Goal: Book appointment/travel/reservation

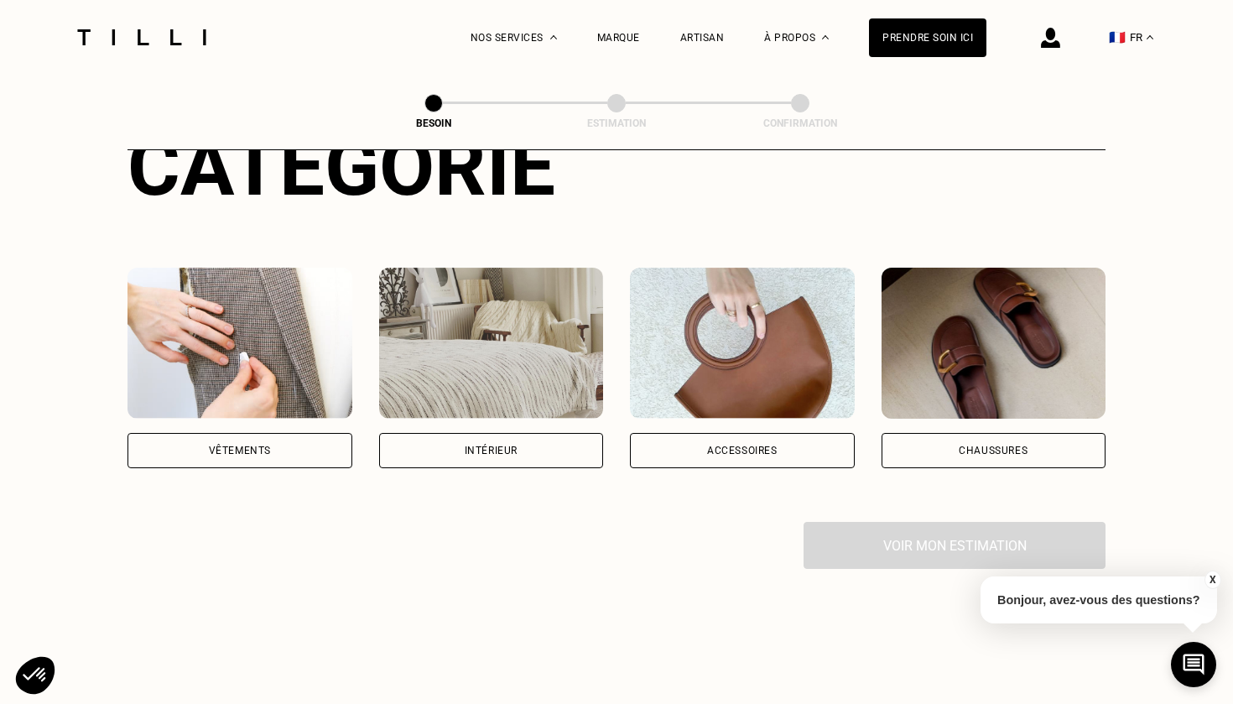
scroll to position [235, 0]
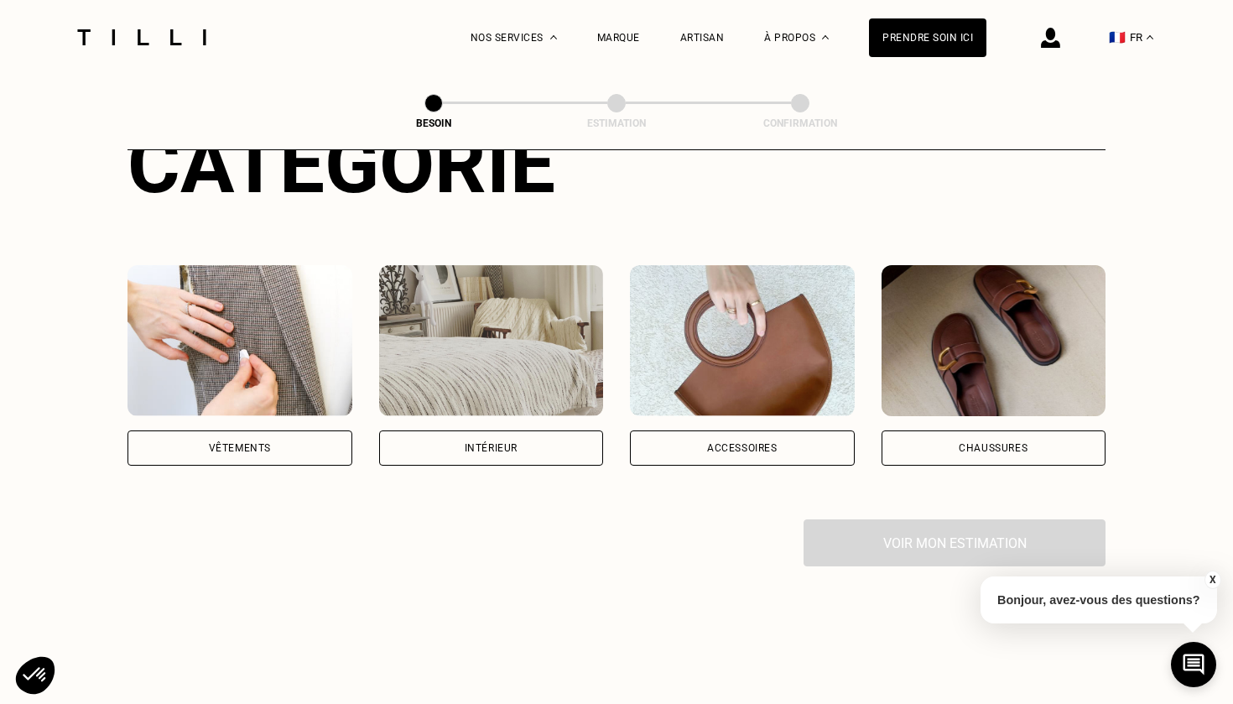
click at [258, 439] on div "Vêtements" at bounding box center [240, 447] width 225 height 35
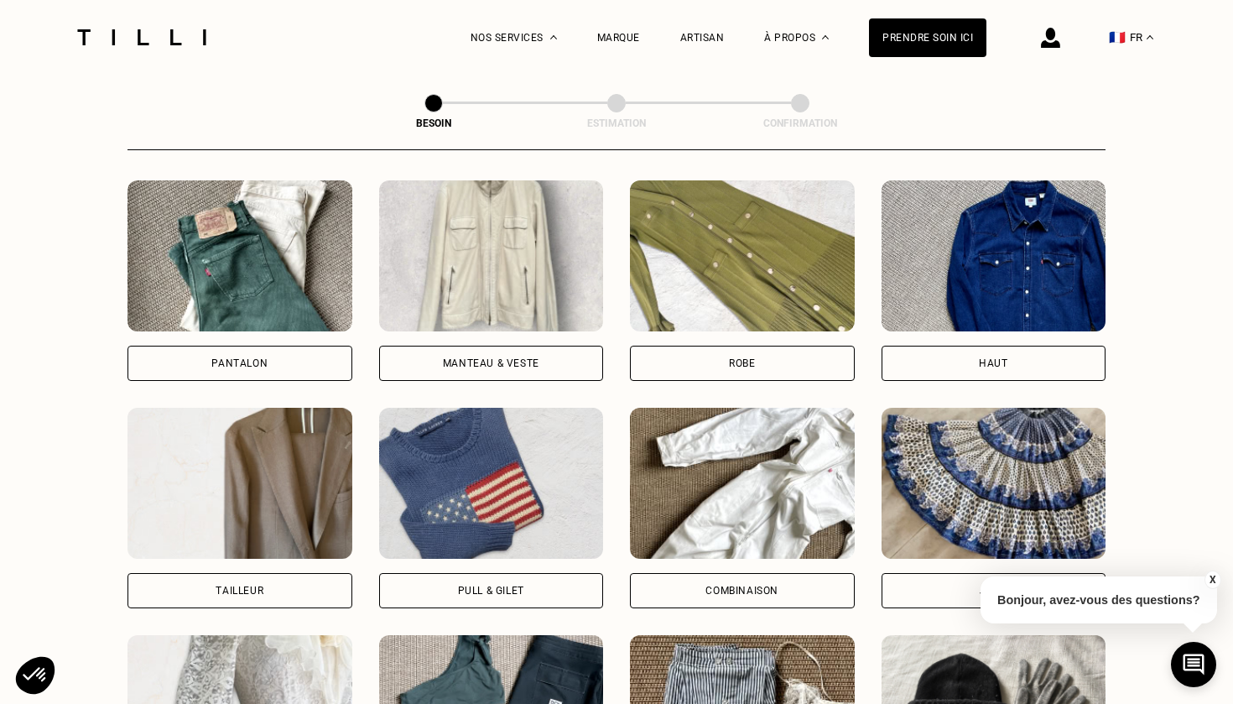
scroll to position [785, 0]
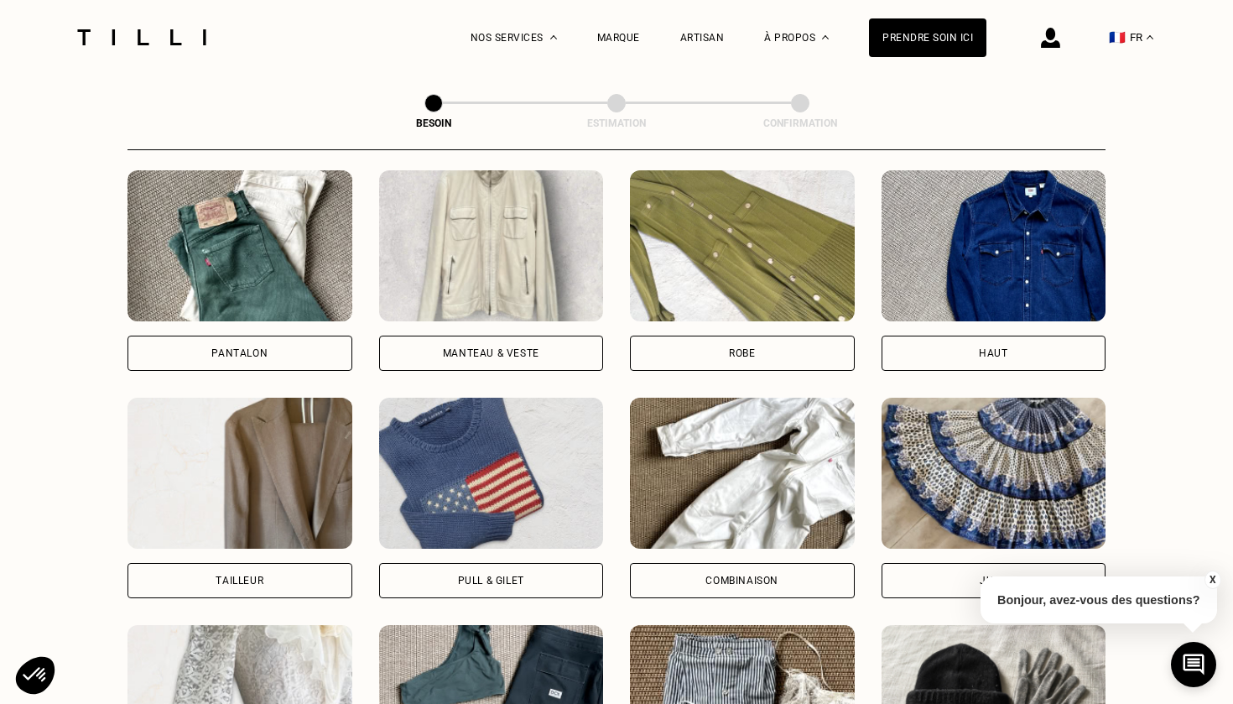
click at [680, 336] on div "Robe" at bounding box center [742, 353] width 225 height 35
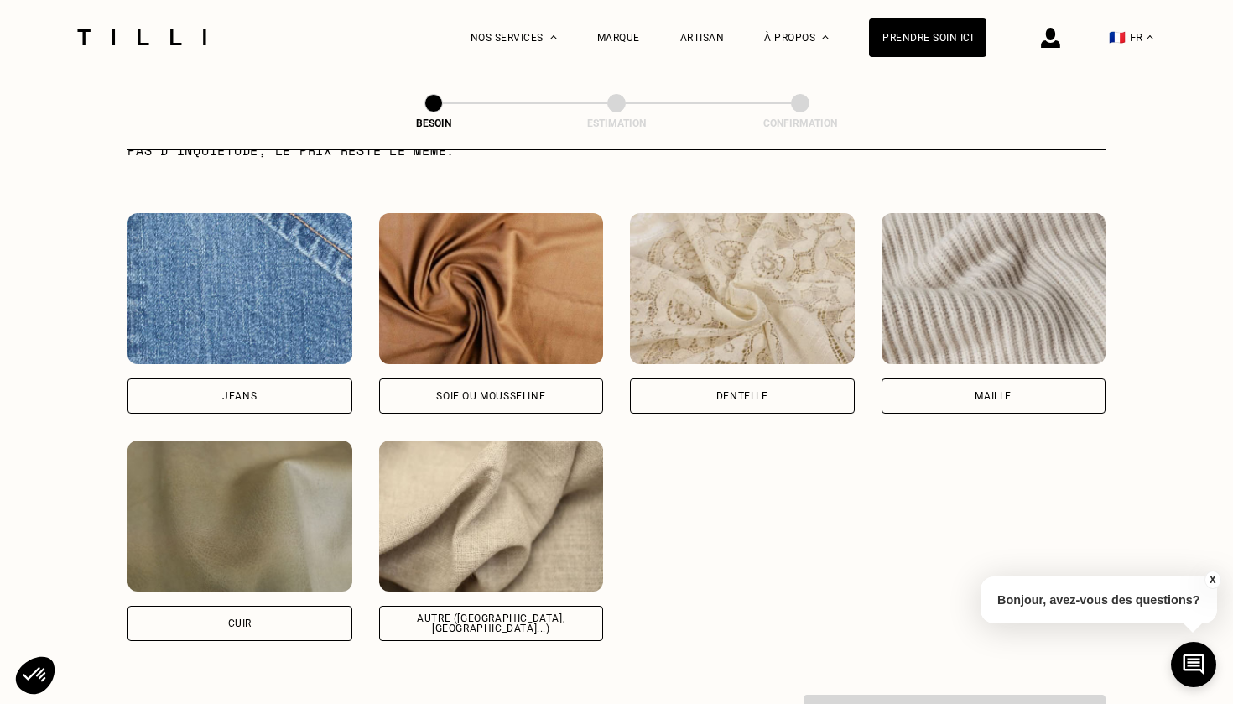
scroll to position [1786, 0]
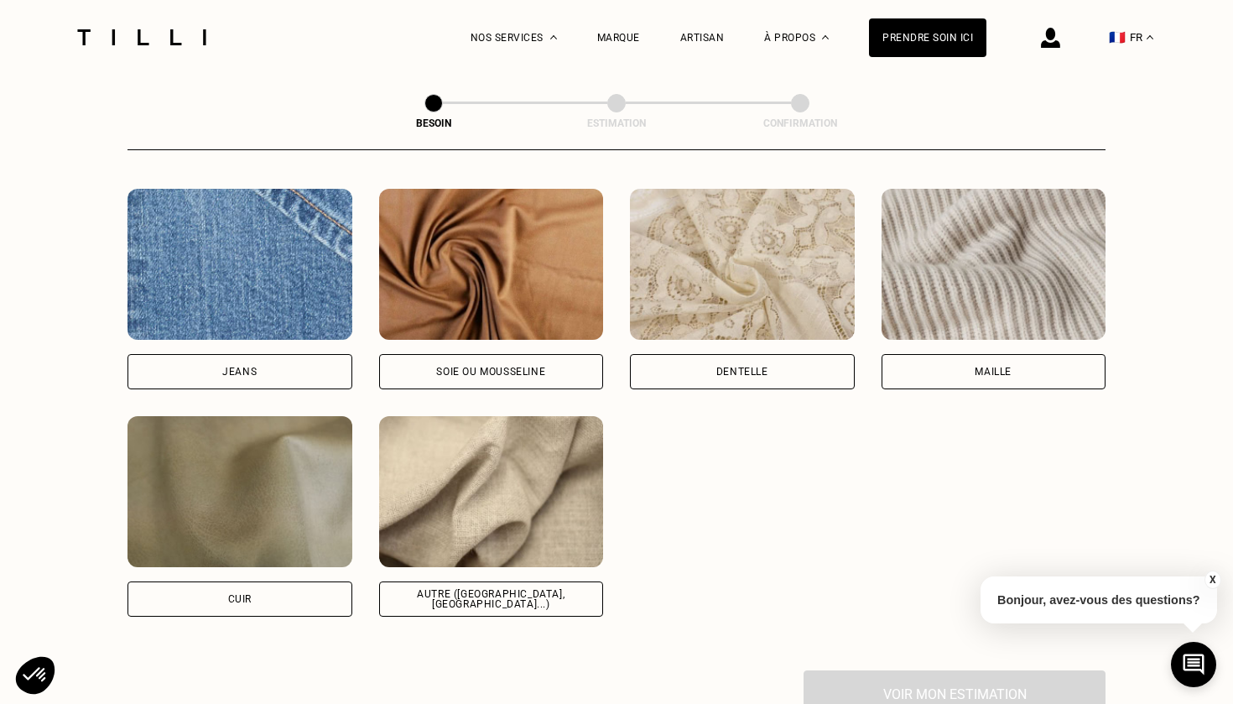
click at [560, 361] on div "Soie ou mousseline" at bounding box center [491, 371] width 225 height 35
select select "FR"
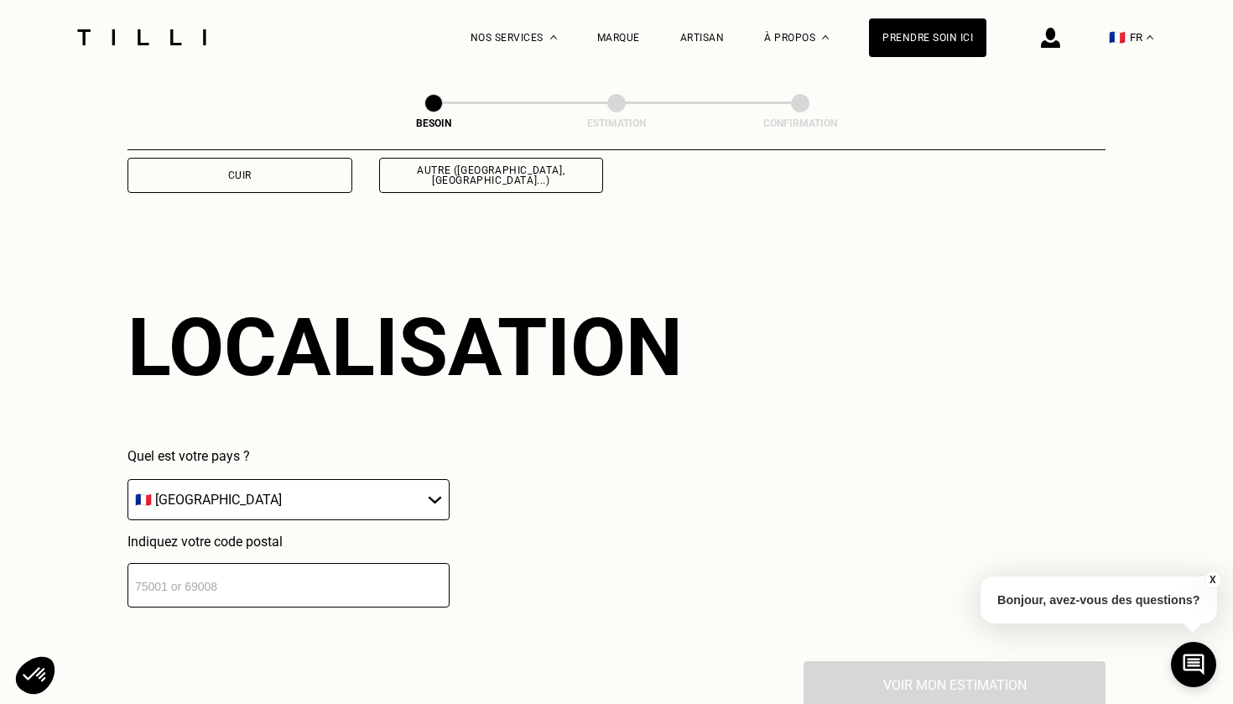
scroll to position [2248, 0]
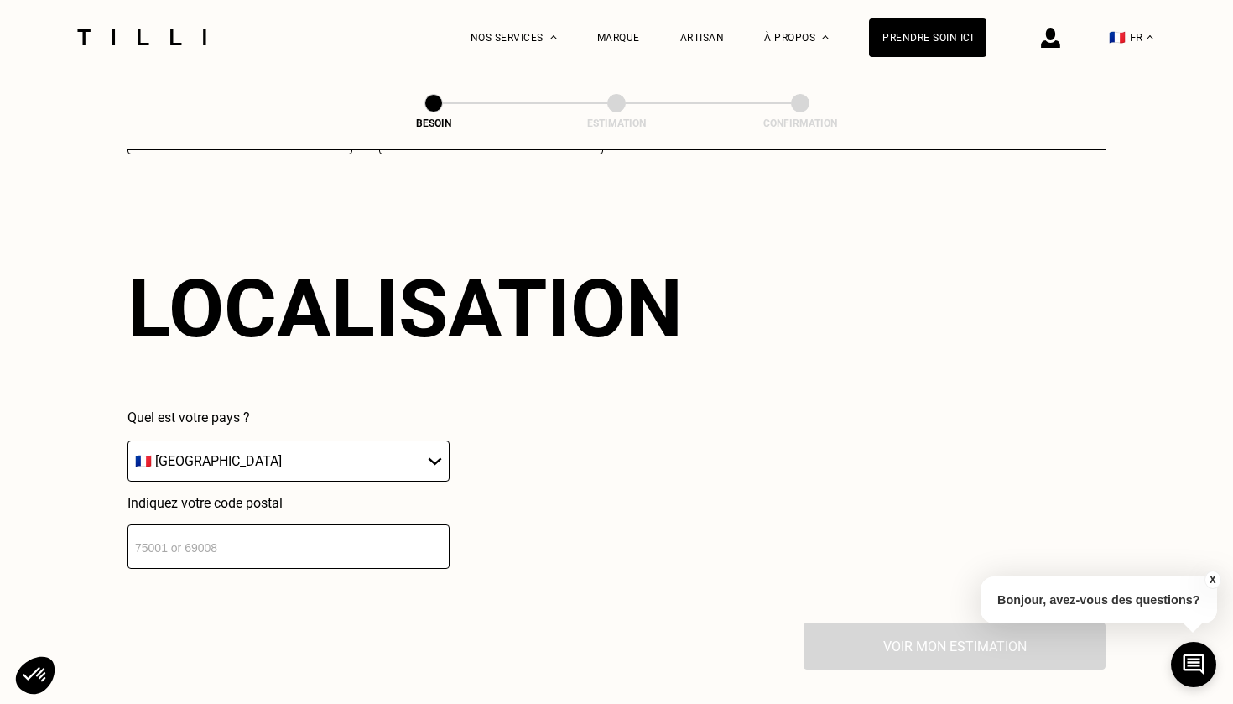
click at [339, 547] on input "number" at bounding box center [289, 546] width 322 height 44
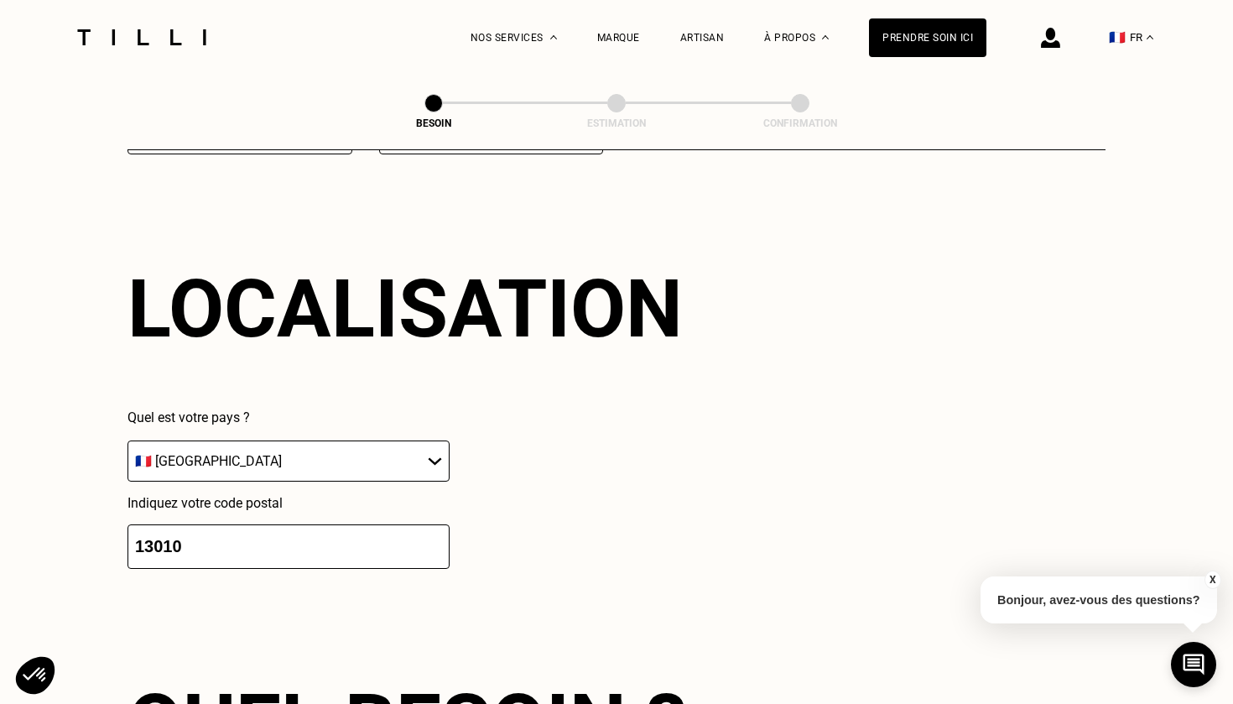
scroll to position [2669, 0]
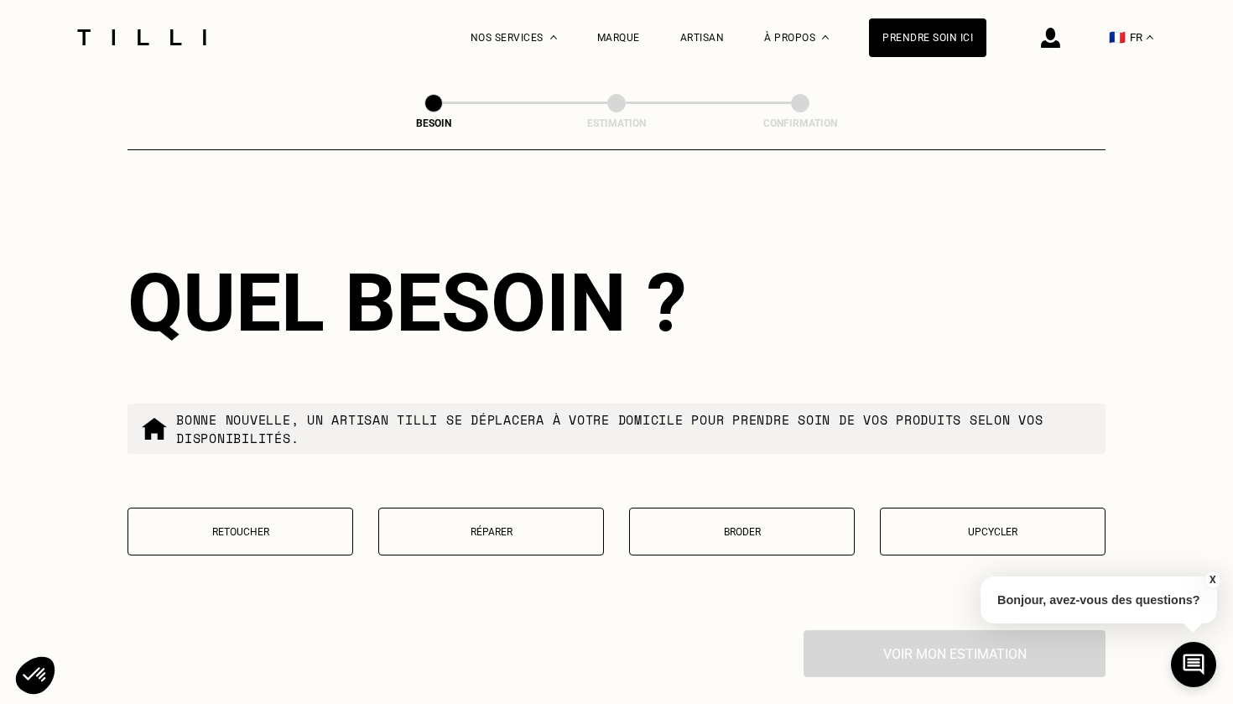
type input "13010"
click at [264, 526] on p "Retoucher" at bounding box center [240, 532] width 207 height 12
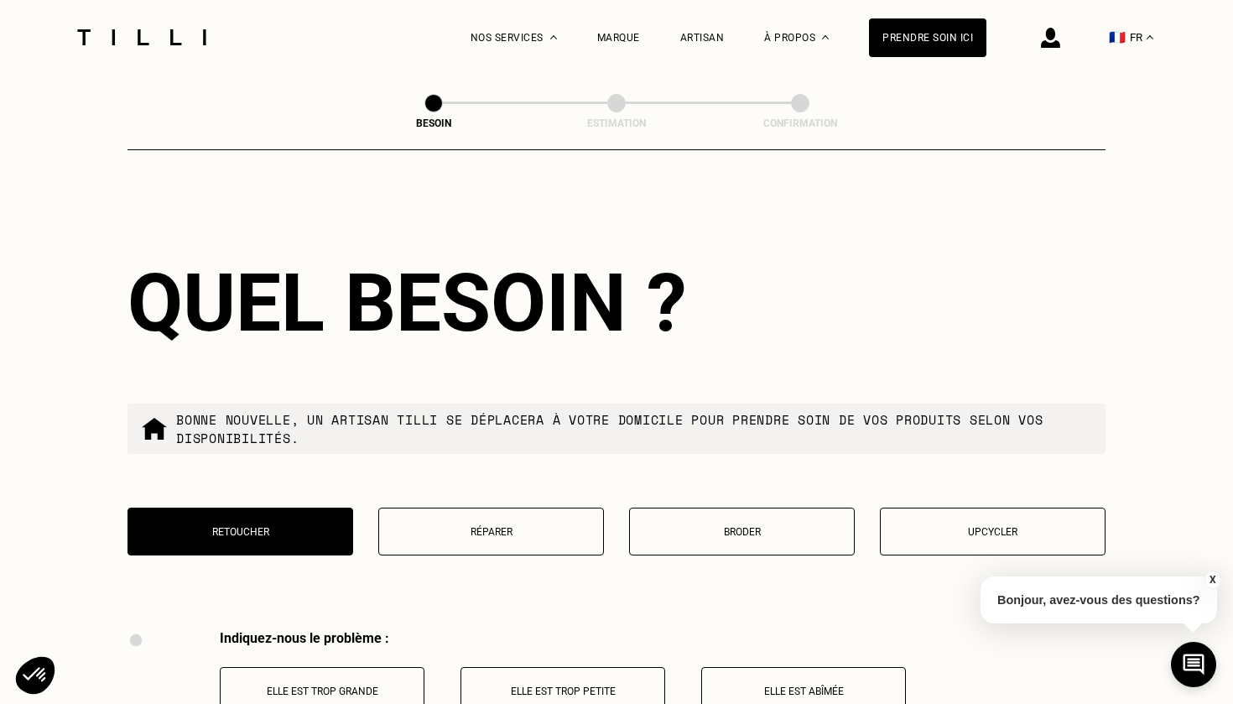
scroll to position [3096, 0]
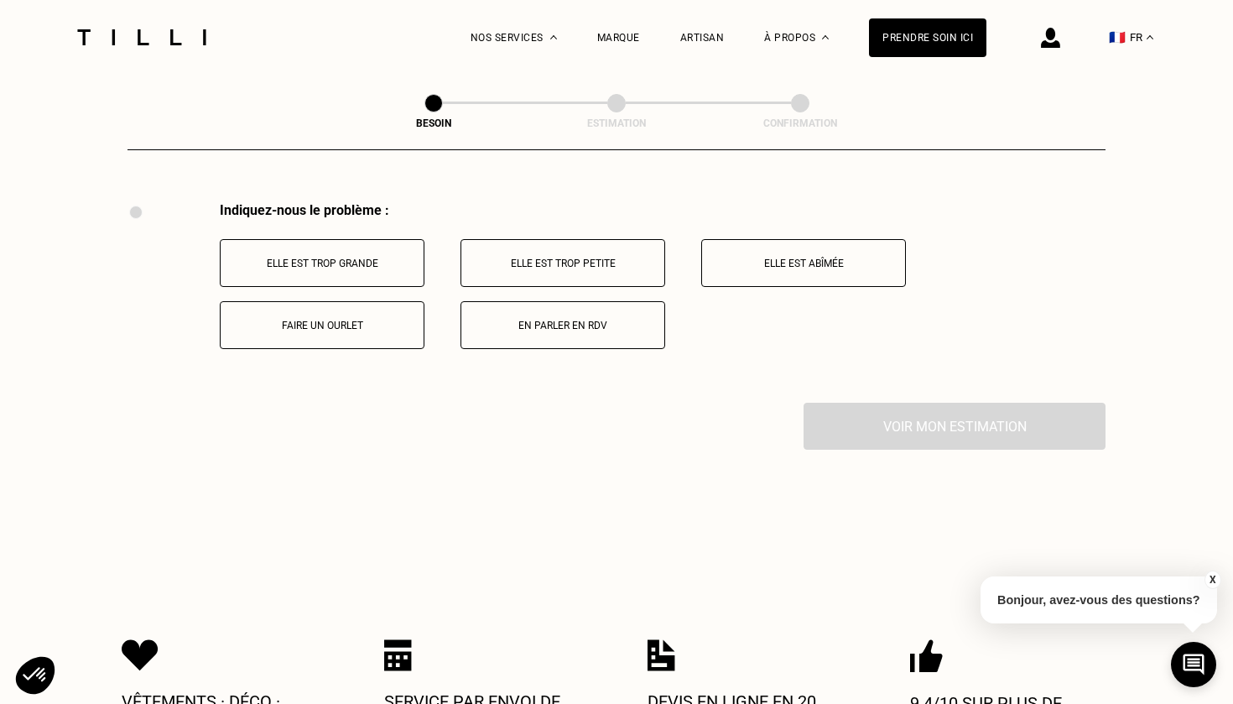
click at [354, 263] on button "Elle est trop grande" at bounding box center [322, 263] width 205 height 48
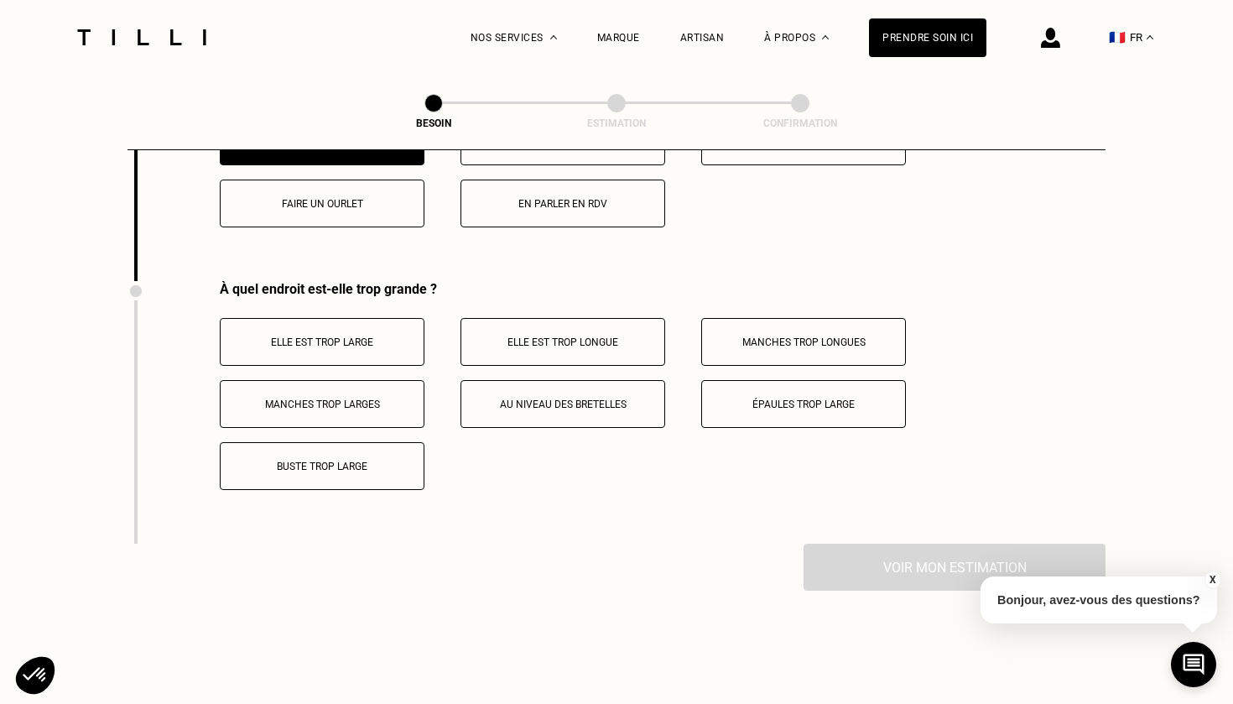
scroll to position [3216, 0]
click at [506, 338] on p "Elle est trop longue" at bounding box center [563, 344] width 186 height 12
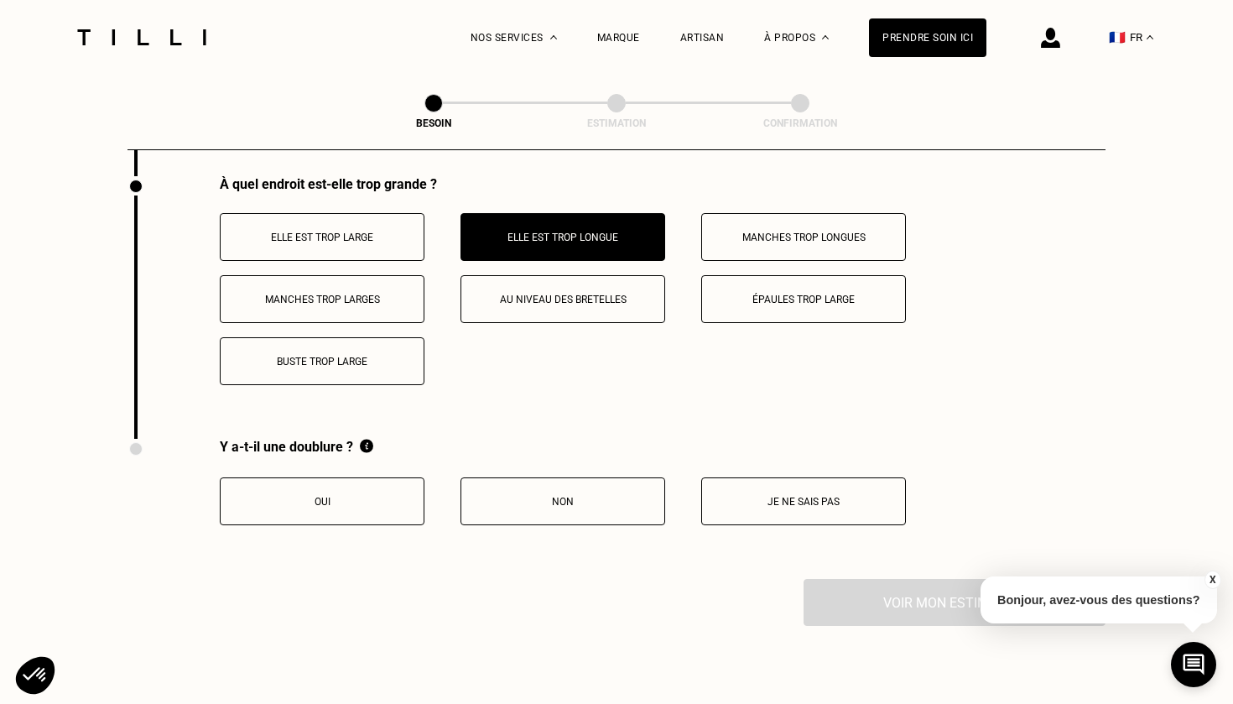
scroll to position [3336, 0]
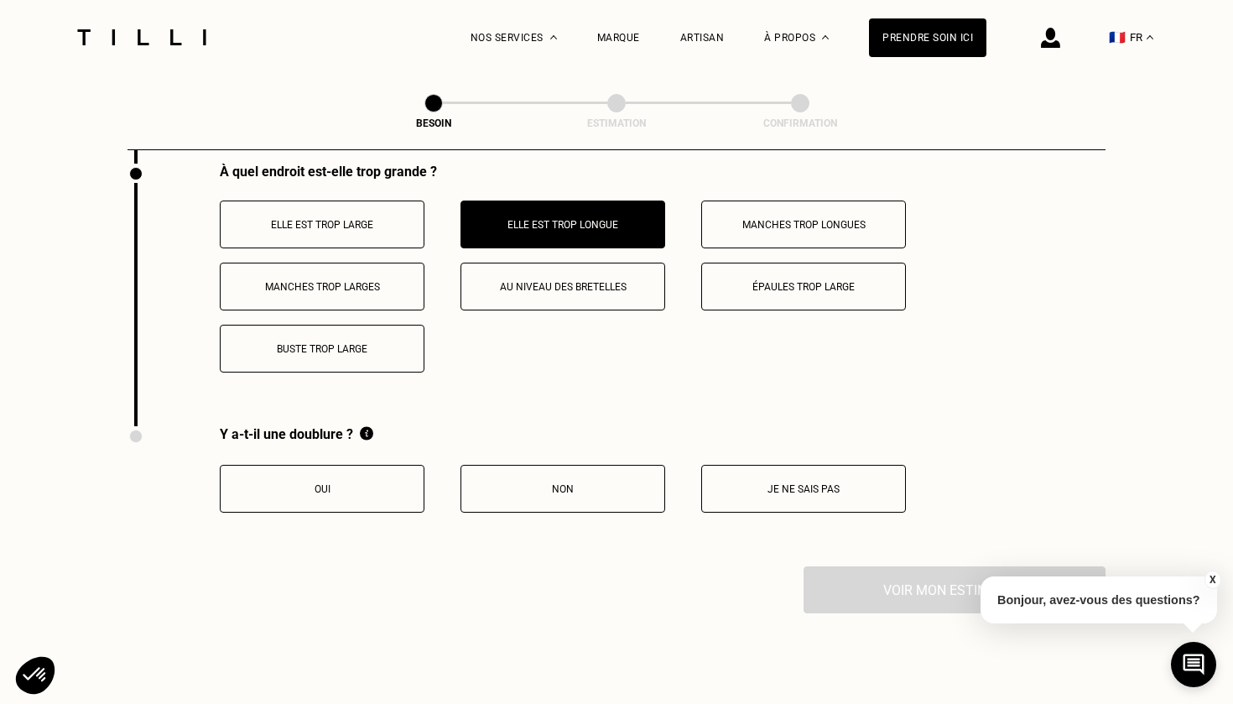
click at [374, 485] on button "Oui" at bounding box center [322, 489] width 205 height 48
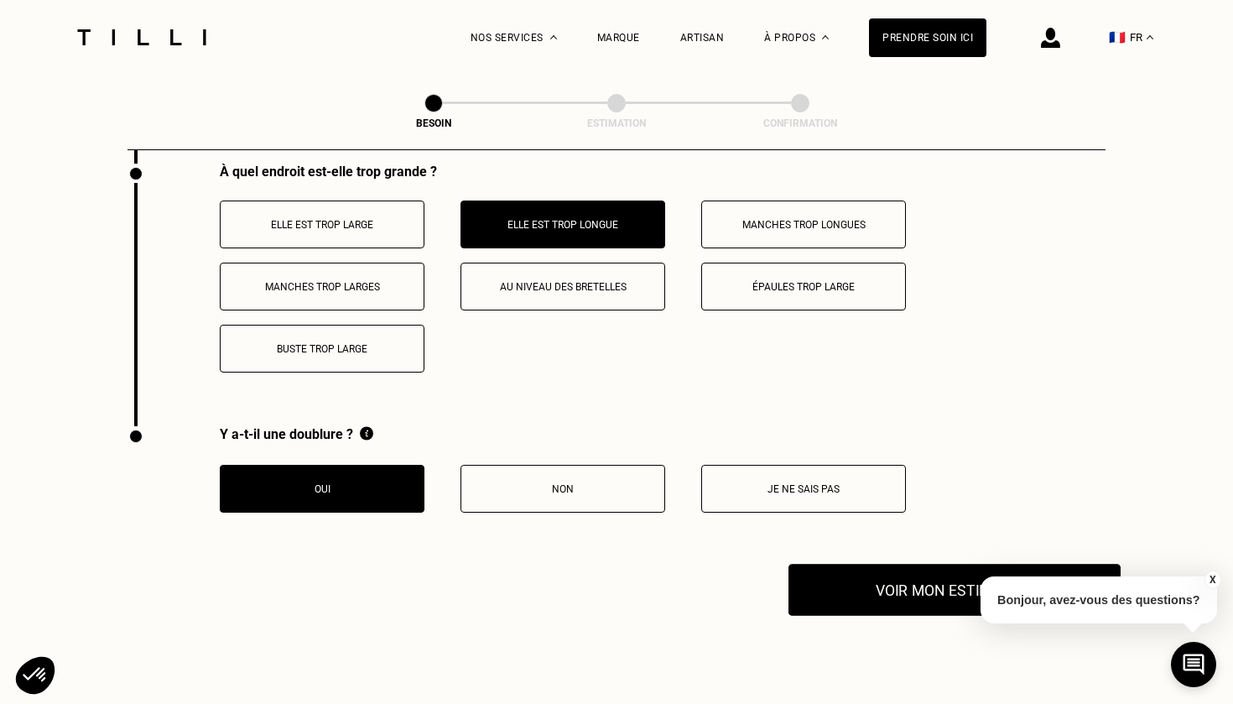
click at [871, 570] on button "Voir mon estimation" at bounding box center [955, 590] width 332 height 52
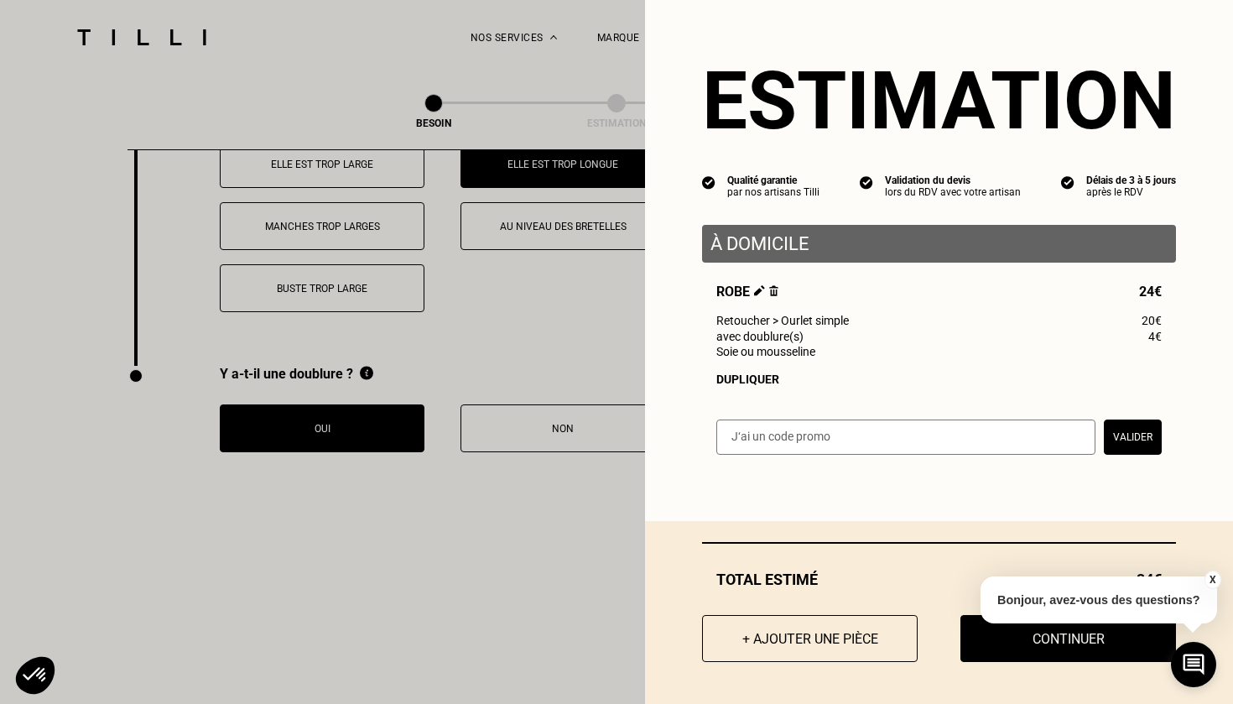
scroll to position [3394, 0]
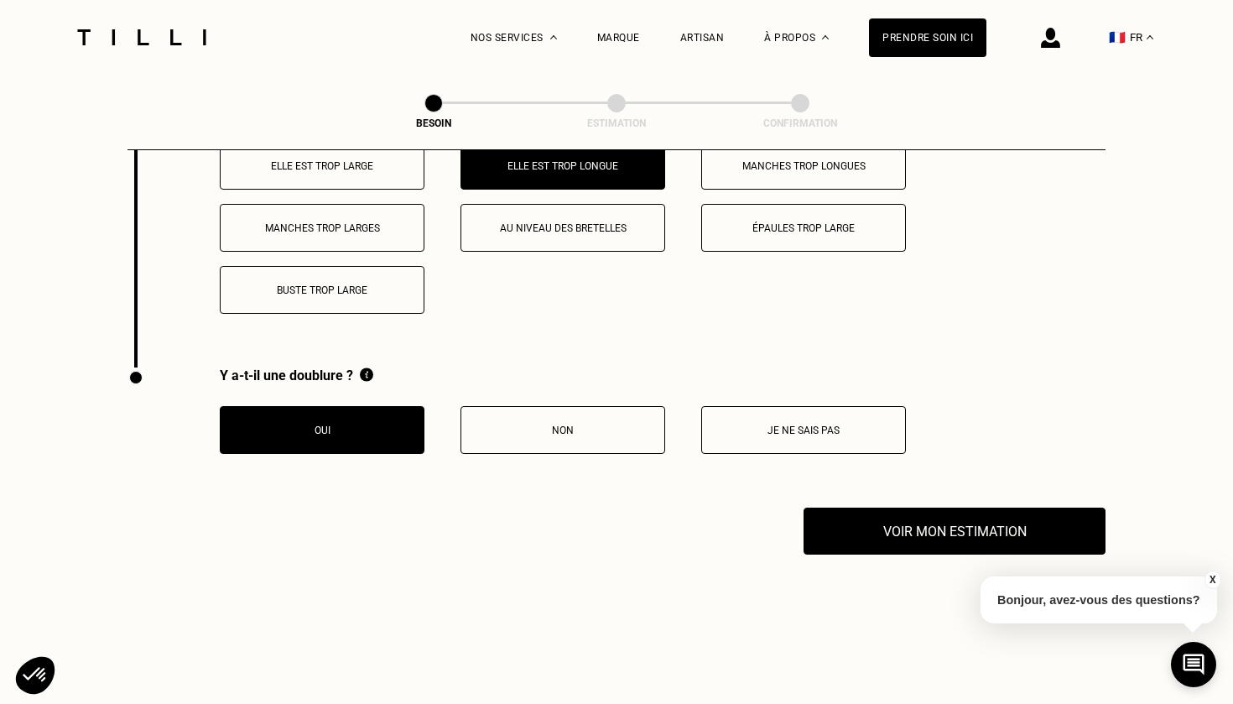
click at [1211, 581] on button "X" at bounding box center [1212, 579] width 17 height 18
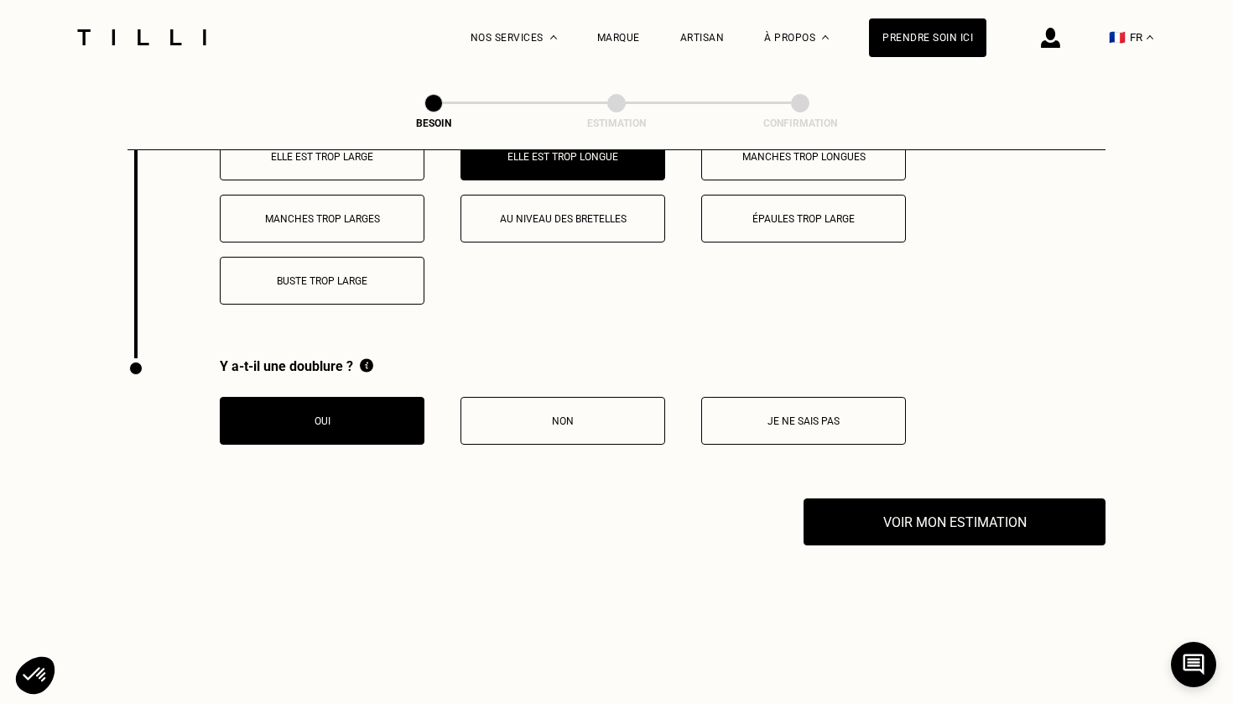
scroll to position [3407, 0]
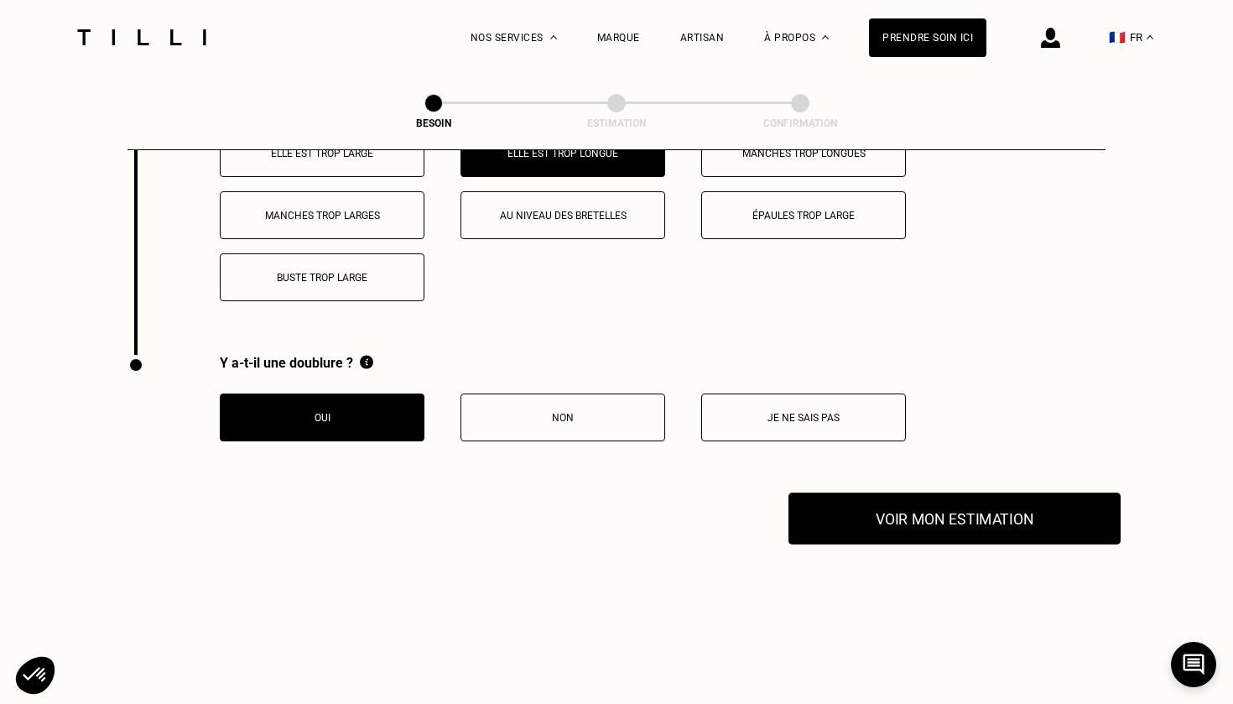
click at [1018, 499] on button "Voir mon estimation" at bounding box center [955, 518] width 332 height 52
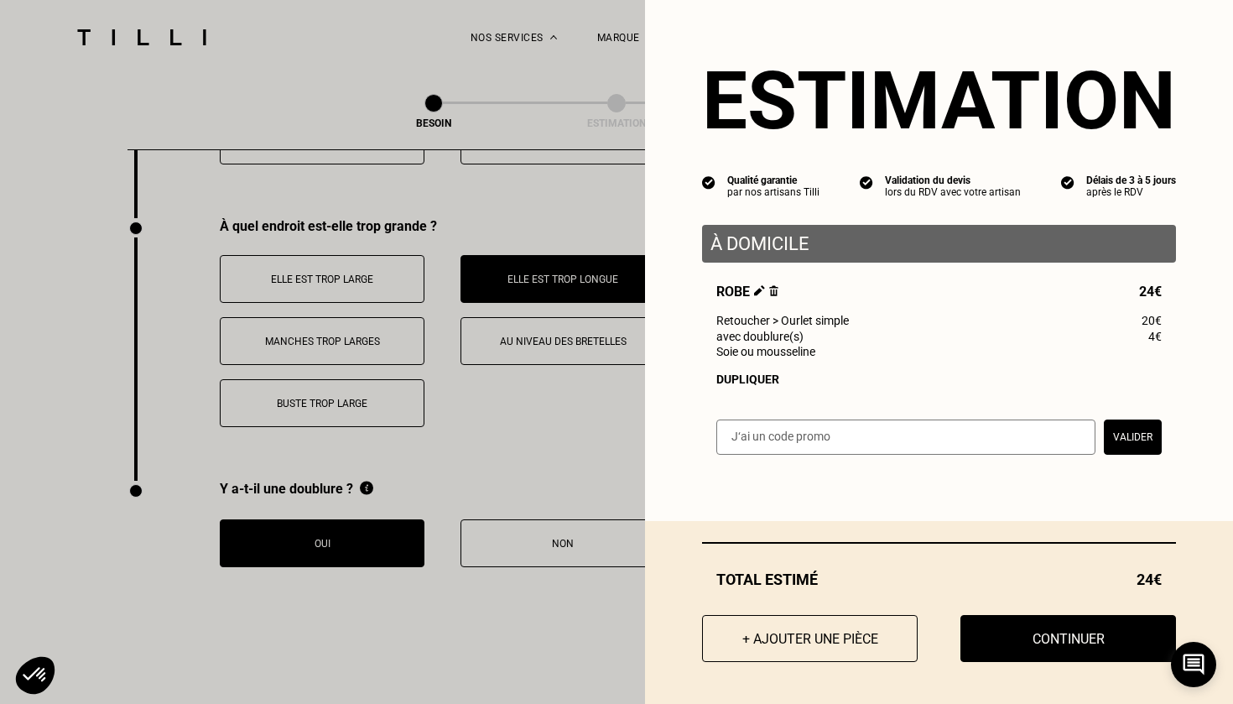
scroll to position [3290, 0]
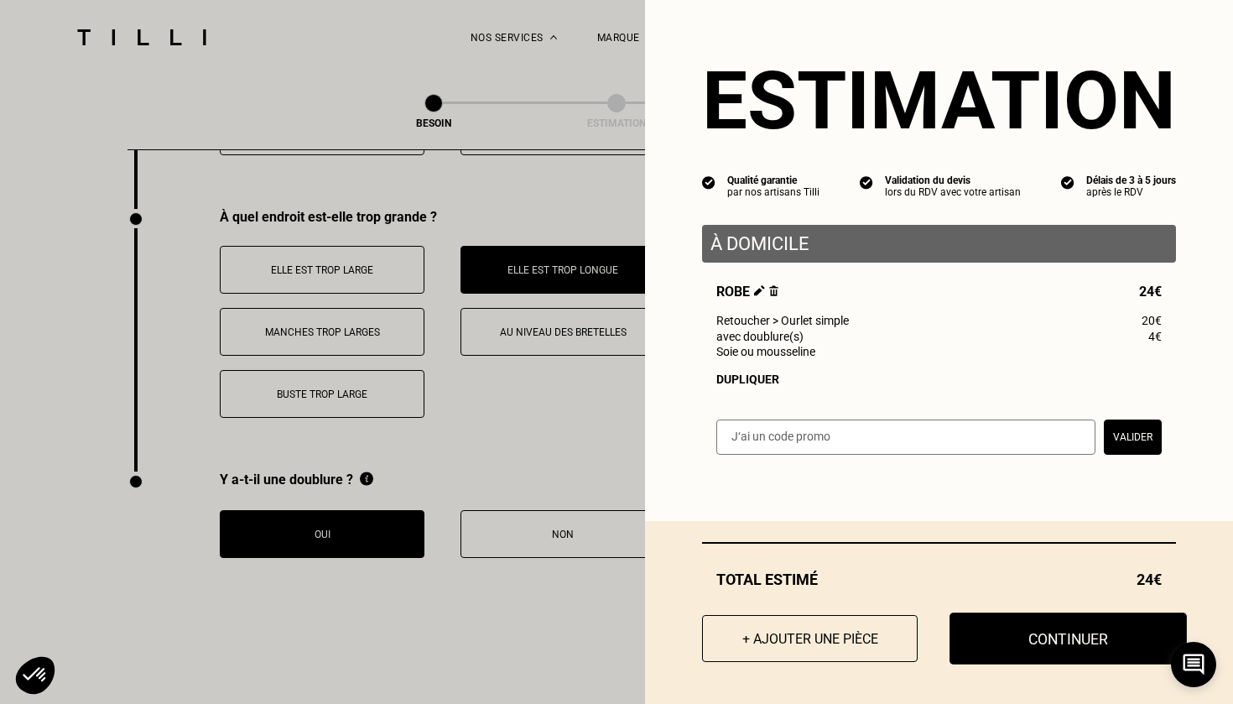
click at [1065, 646] on button "Continuer" at bounding box center [1068, 638] width 237 height 52
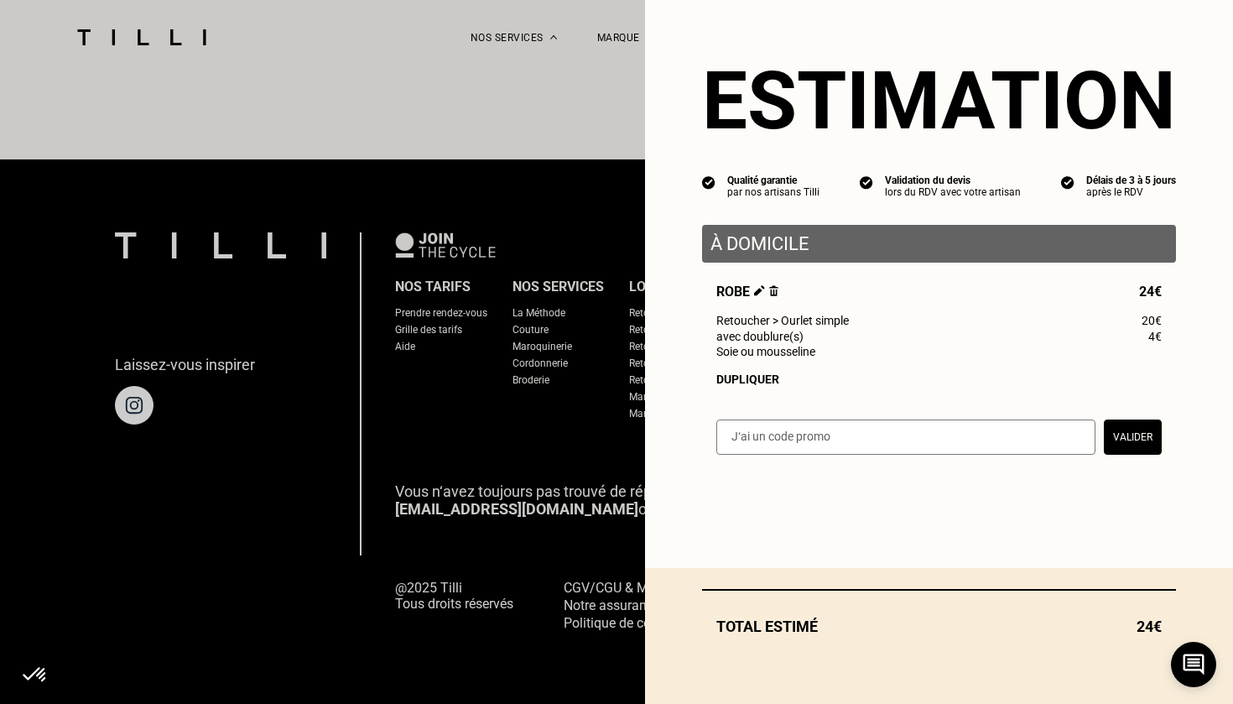
scroll to position [992, 0]
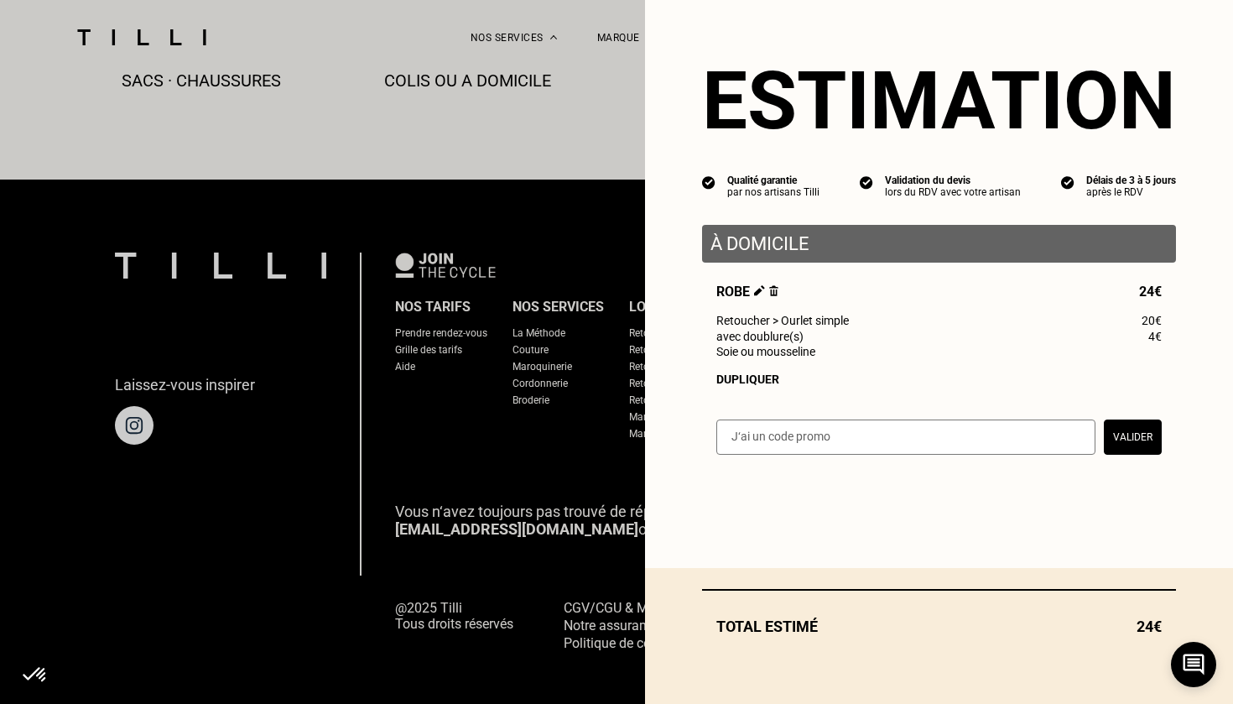
select select "FR"
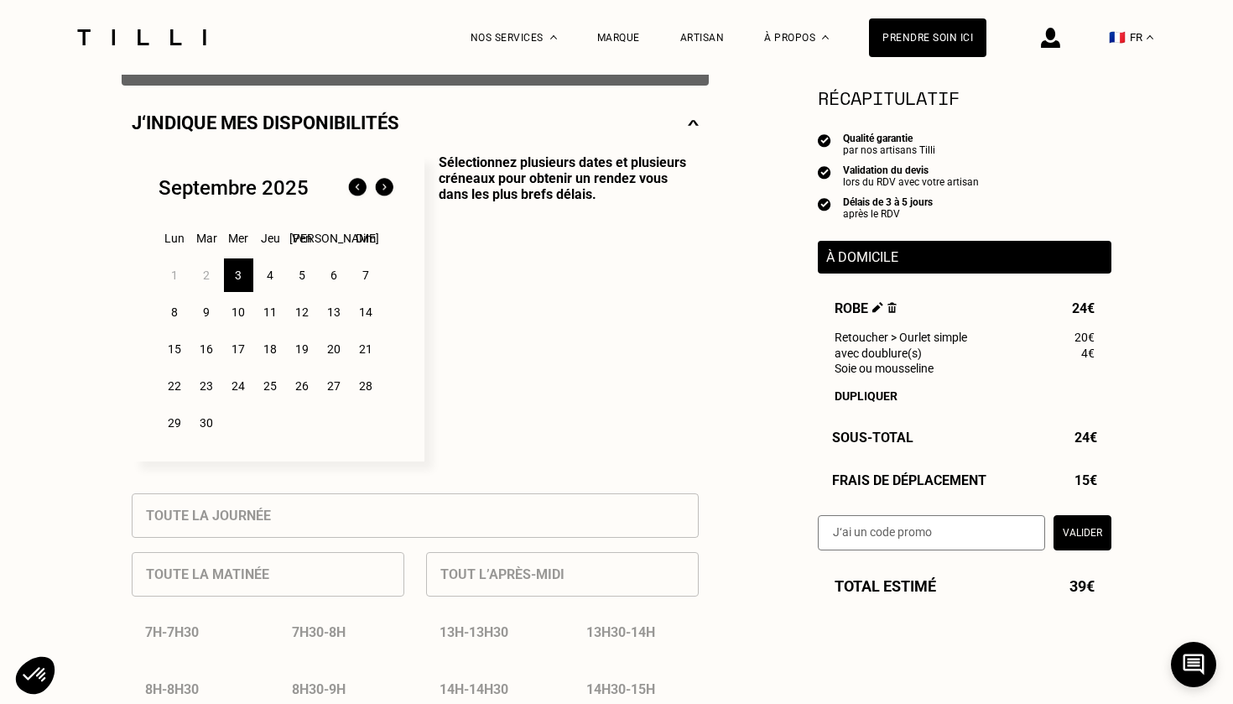
scroll to position [347, 0]
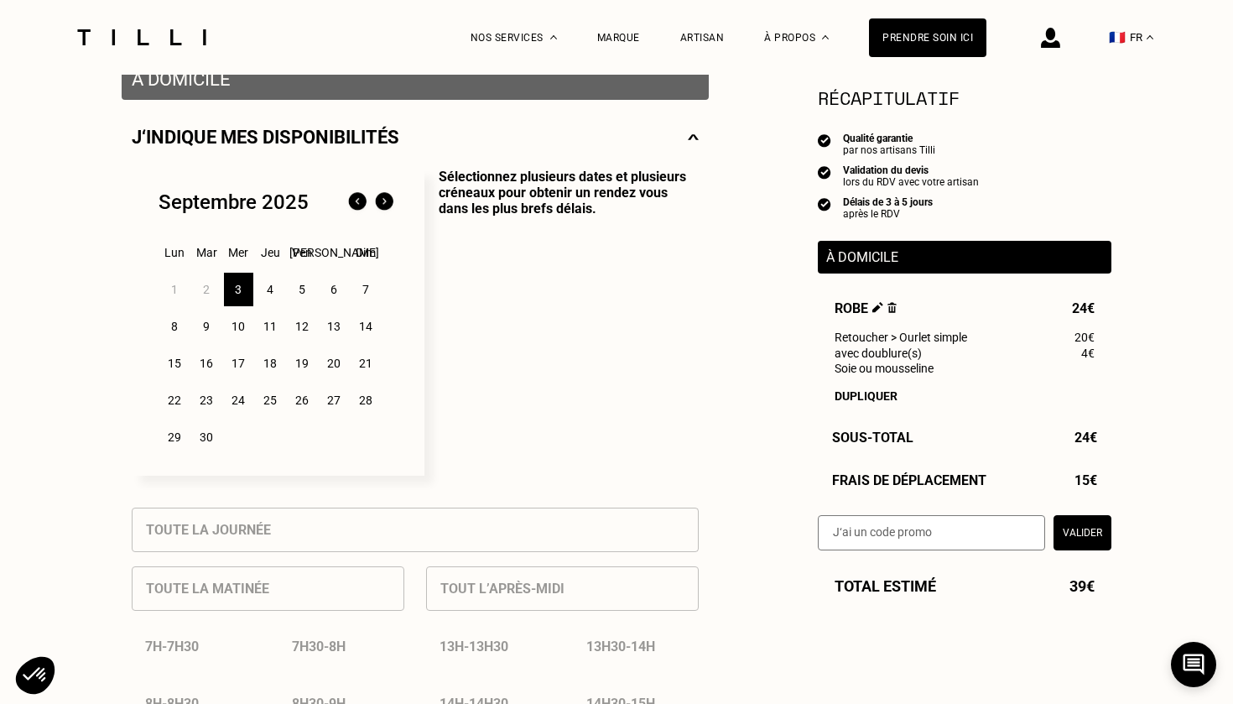
click at [339, 288] on div "6" at bounding box center [334, 290] width 29 height 34
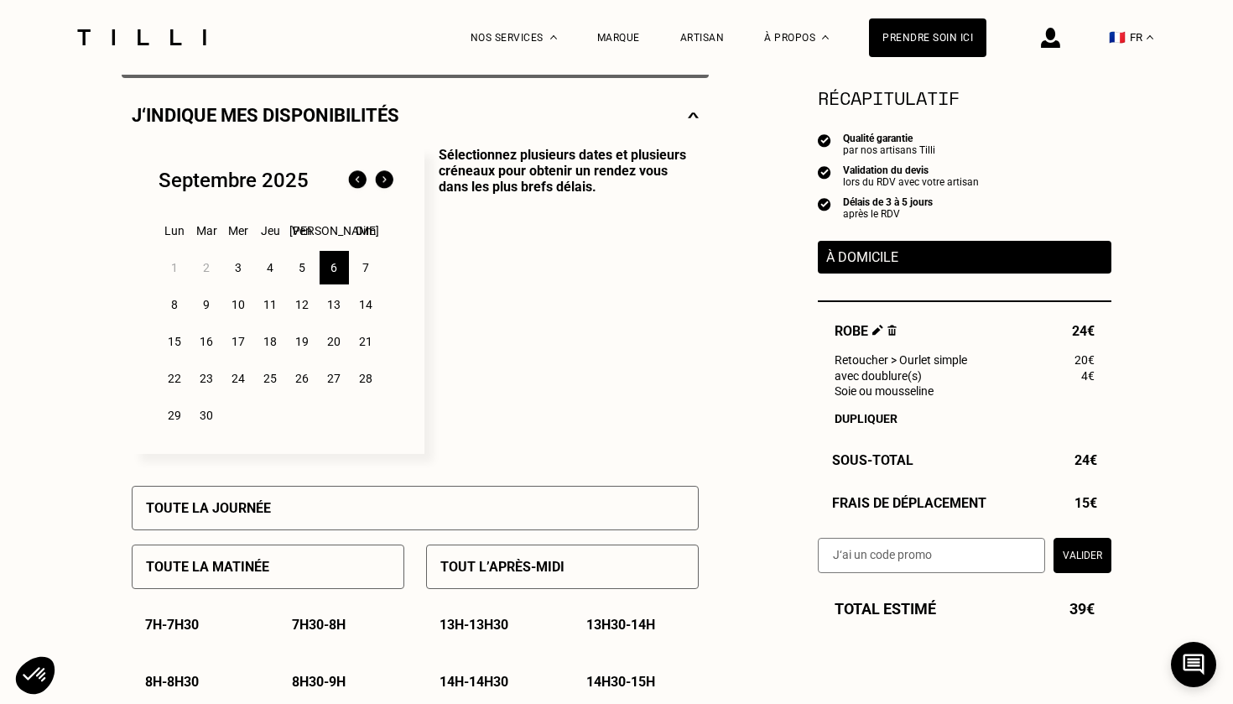
scroll to position [378, 0]
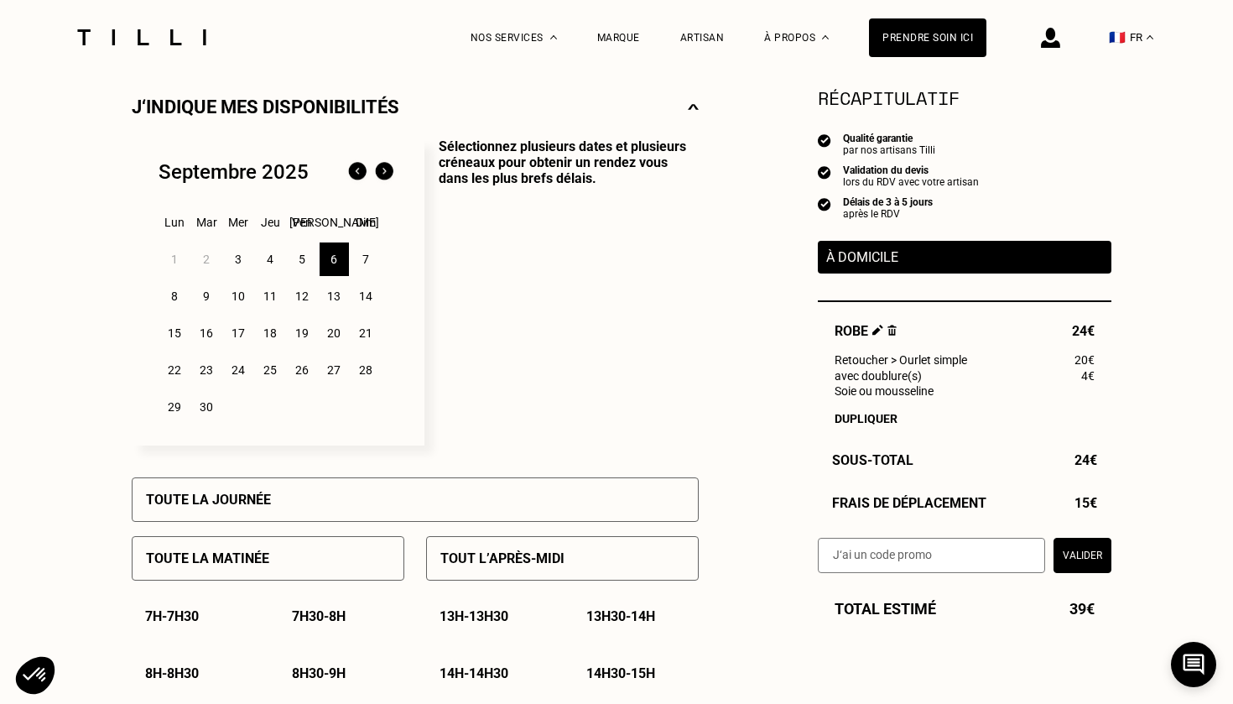
click at [175, 296] on div "8" at bounding box center [174, 296] width 29 height 34
click at [299, 497] on div "Toute la journée" at bounding box center [415, 499] width 567 height 44
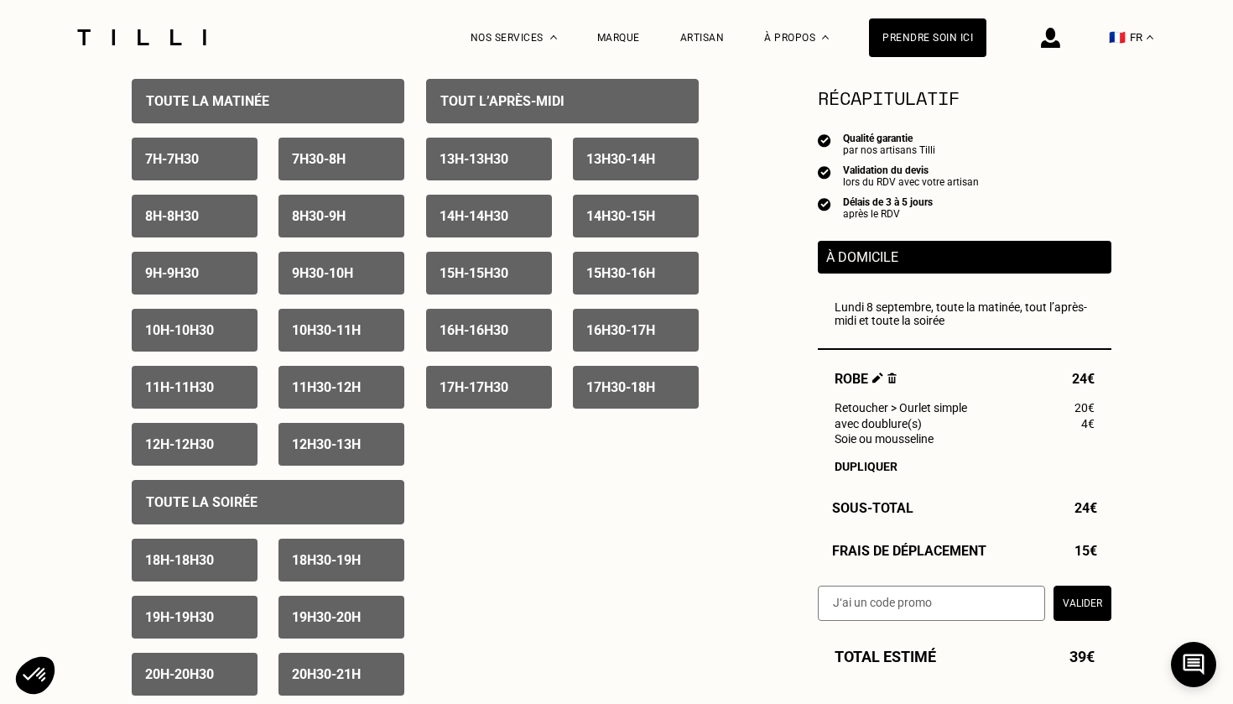
scroll to position [835, 0]
click at [367, 513] on div "Toute la soirée" at bounding box center [268, 502] width 273 height 44
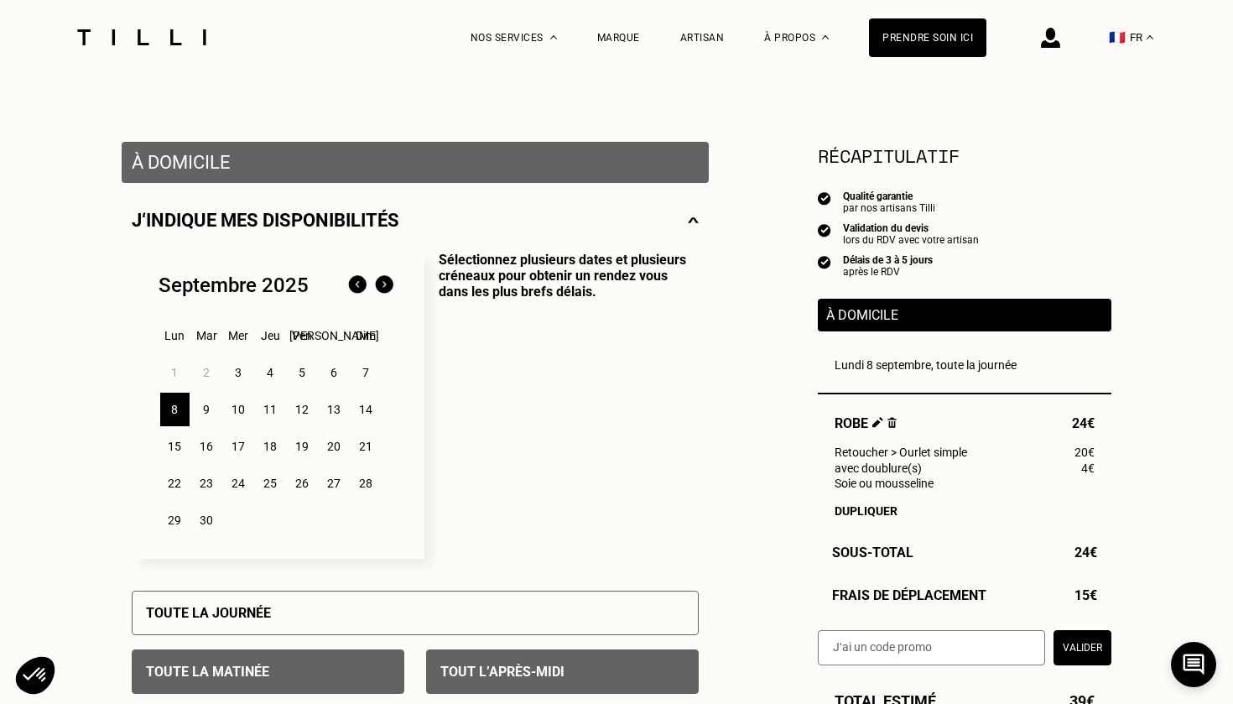
scroll to position [264, 0]
click at [307, 372] on div "5" at bounding box center [302, 373] width 29 height 34
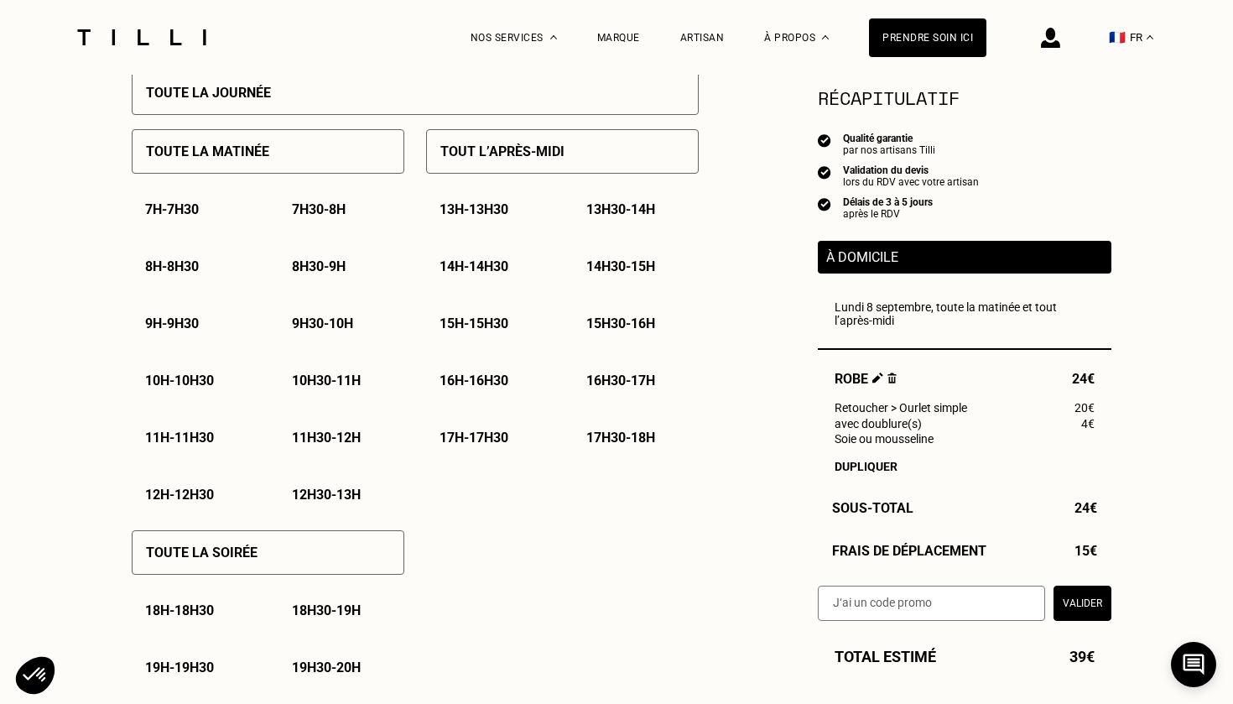
scroll to position [804, 0]
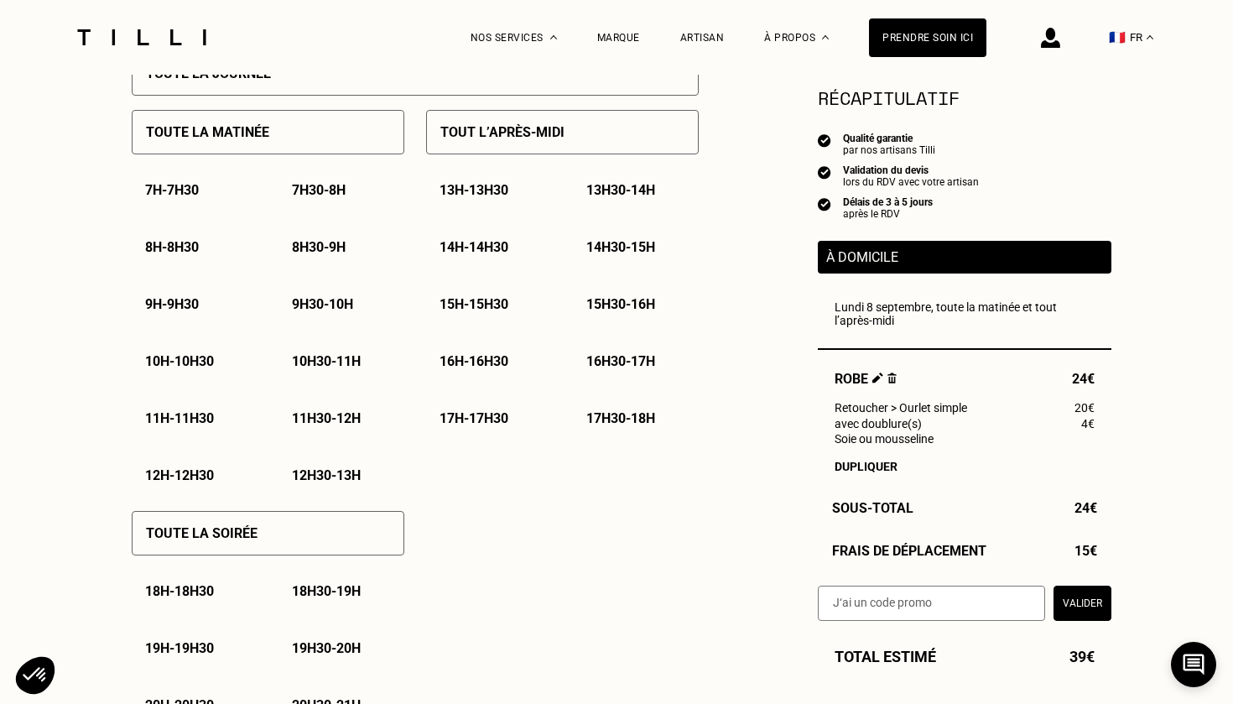
click at [508, 304] on p "15h - 15h30" at bounding box center [474, 304] width 69 height 16
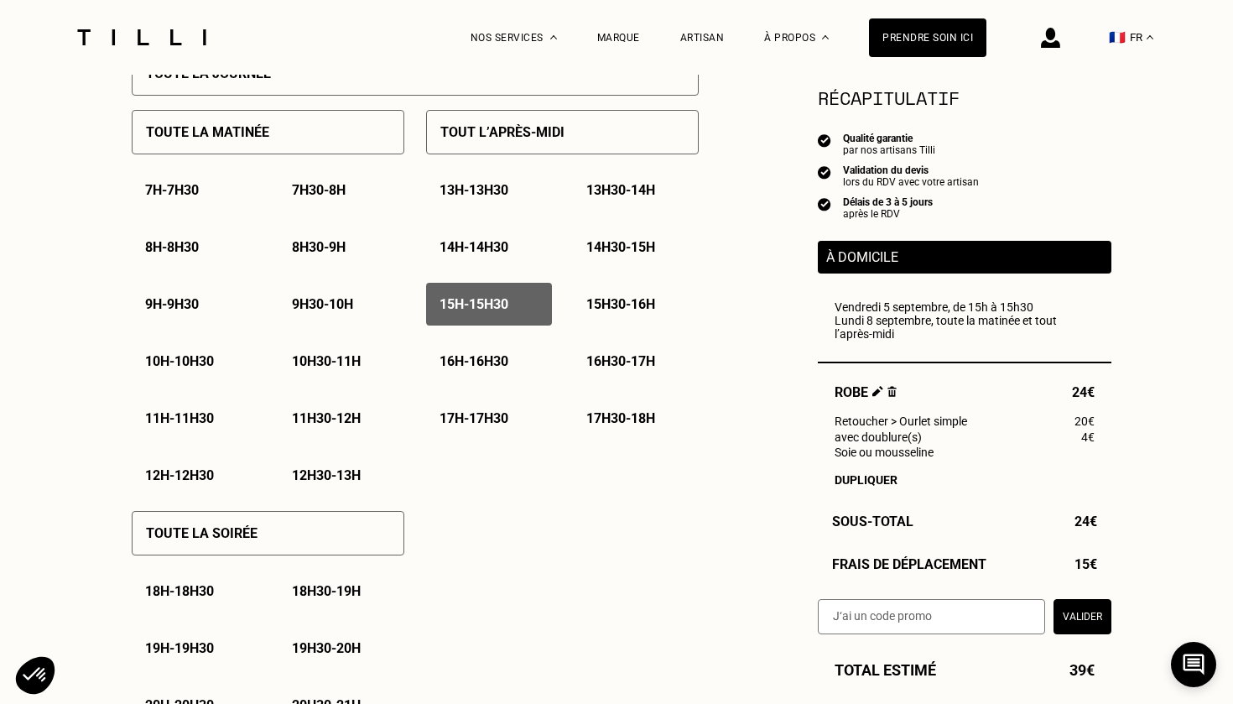
click at [600, 304] on p "15h30 - 16h" at bounding box center [620, 304] width 69 height 16
click at [652, 320] on div "15h30 - 16h" at bounding box center [636, 304] width 126 height 43
click at [508, 319] on div "15h - 15h30" at bounding box center [489, 304] width 126 height 43
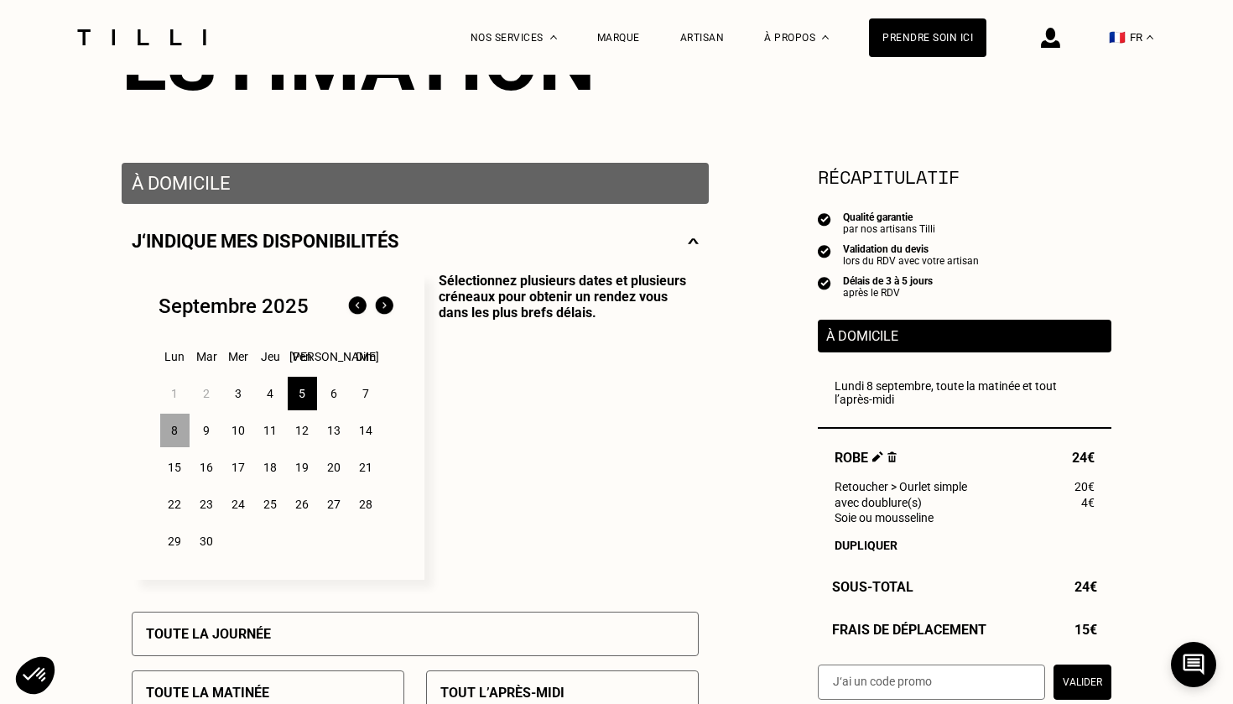
scroll to position [244, 0]
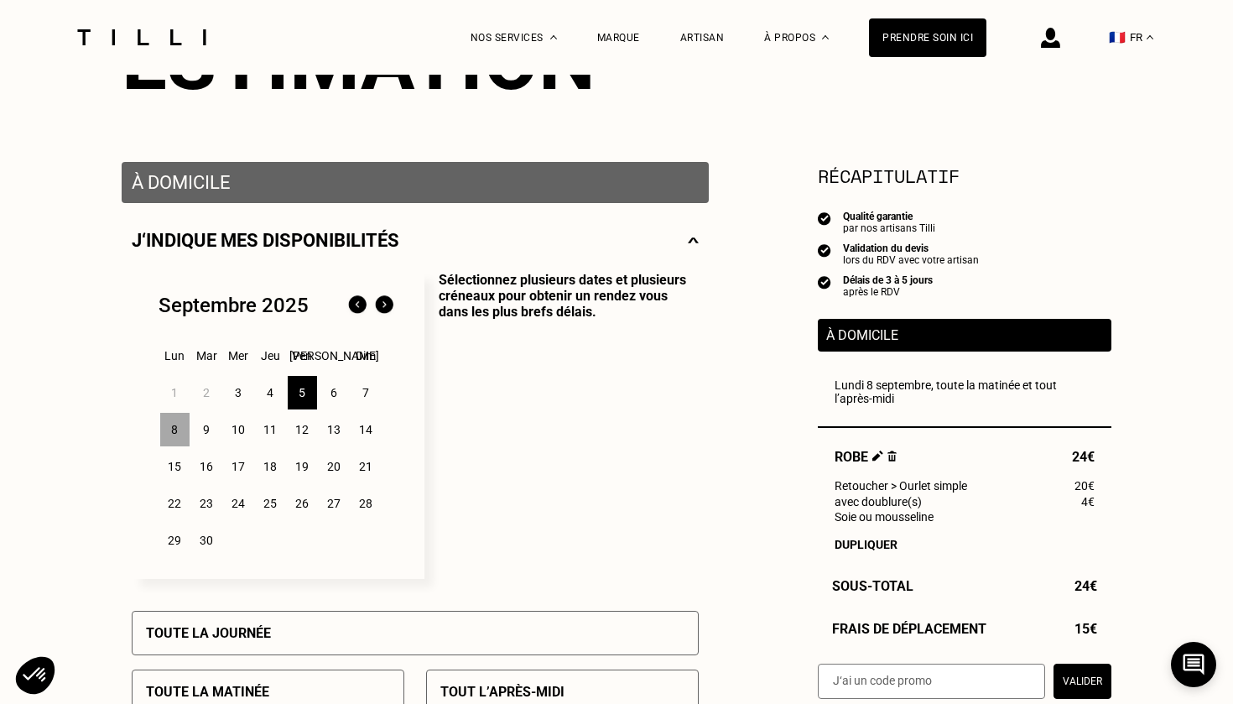
click at [203, 436] on div "9" at bounding box center [206, 430] width 29 height 34
click at [237, 434] on div "10" at bounding box center [238, 430] width 29 height 34
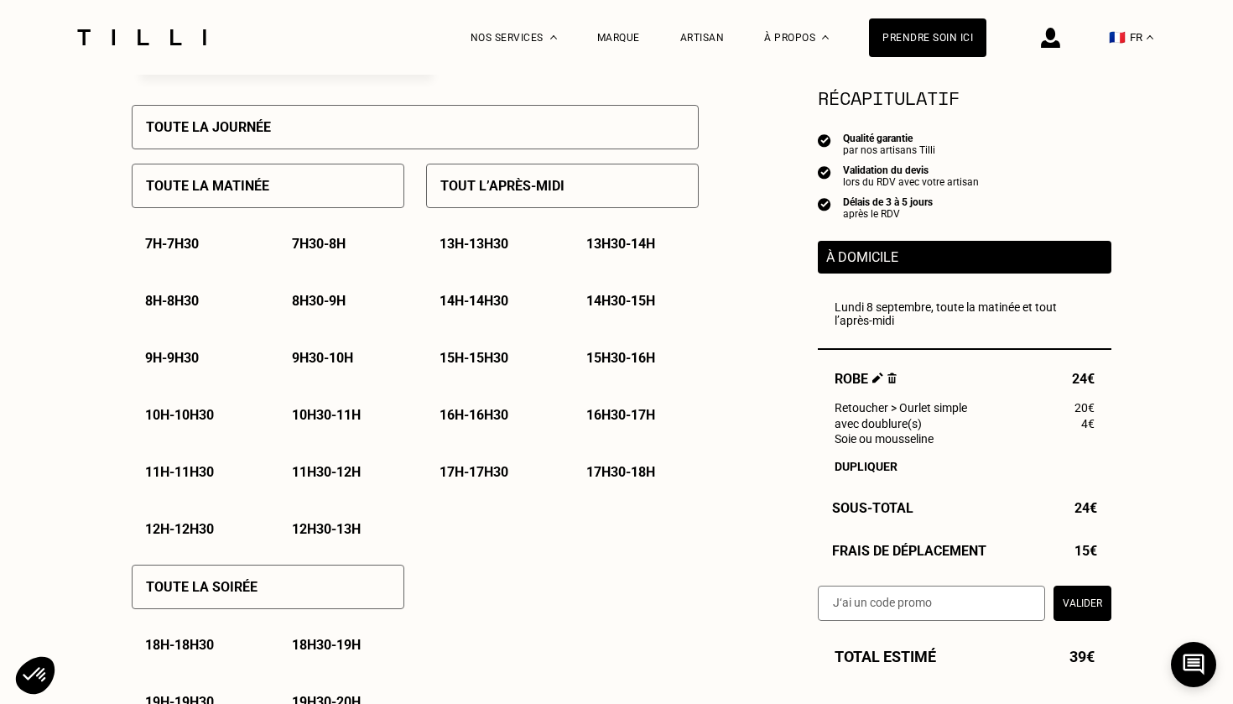
scroll to position [752, 0]
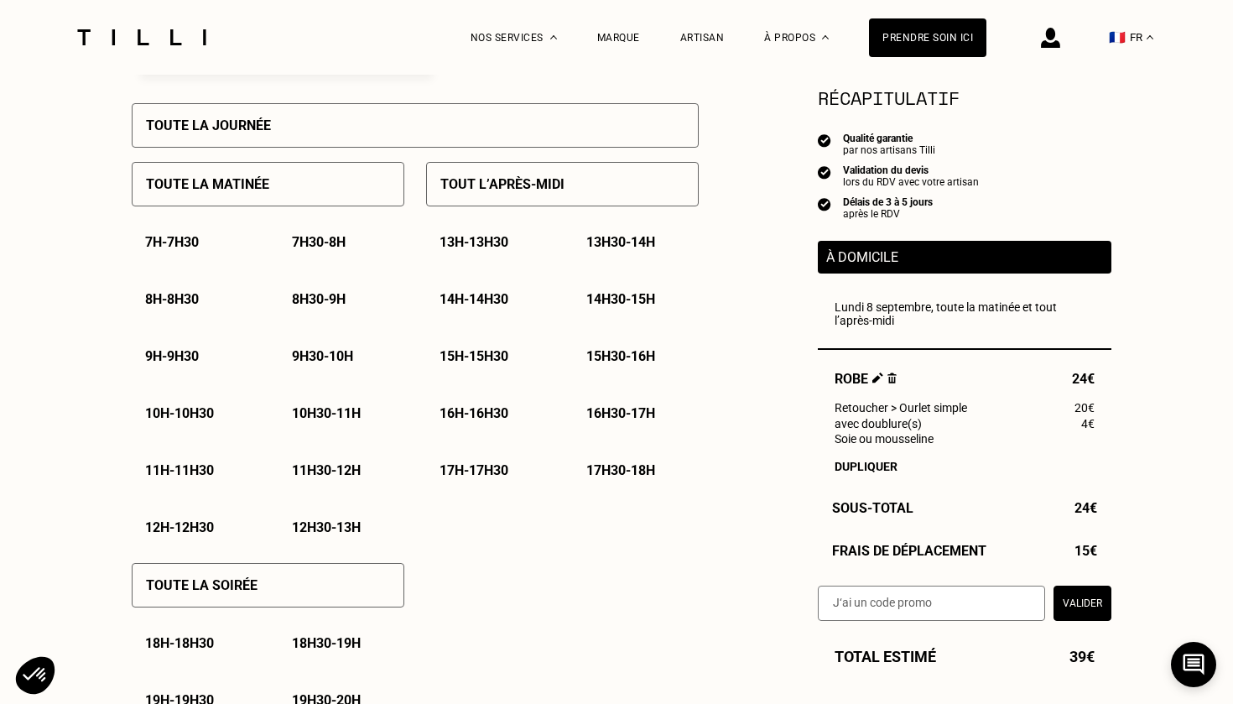
click at [633, 346] on div "15h30 - 16h" at bounding box center [636, 356] width 126 height 43
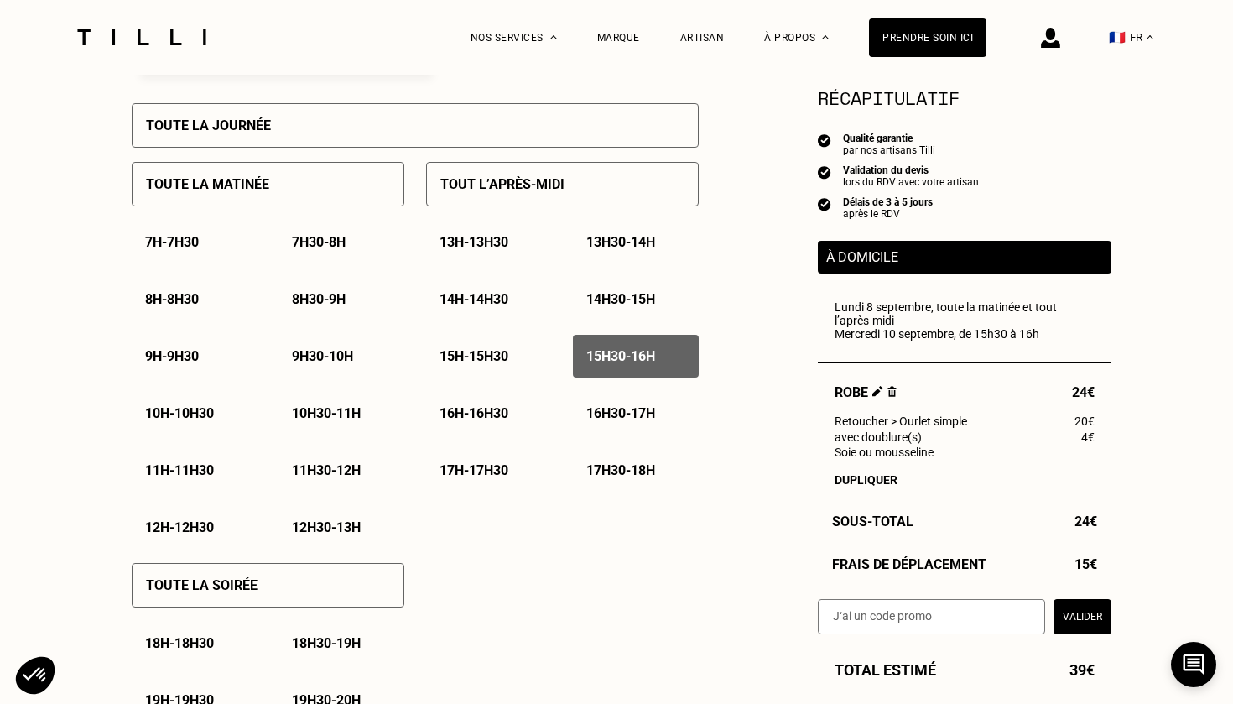
click at [479, 407] on p "16h - 16h30" at bounding box center [474, 413] width 69 height 16
click at [604, 414] on p "16h30 - 17h" at bounding box center [620, 413] width 69 height 16
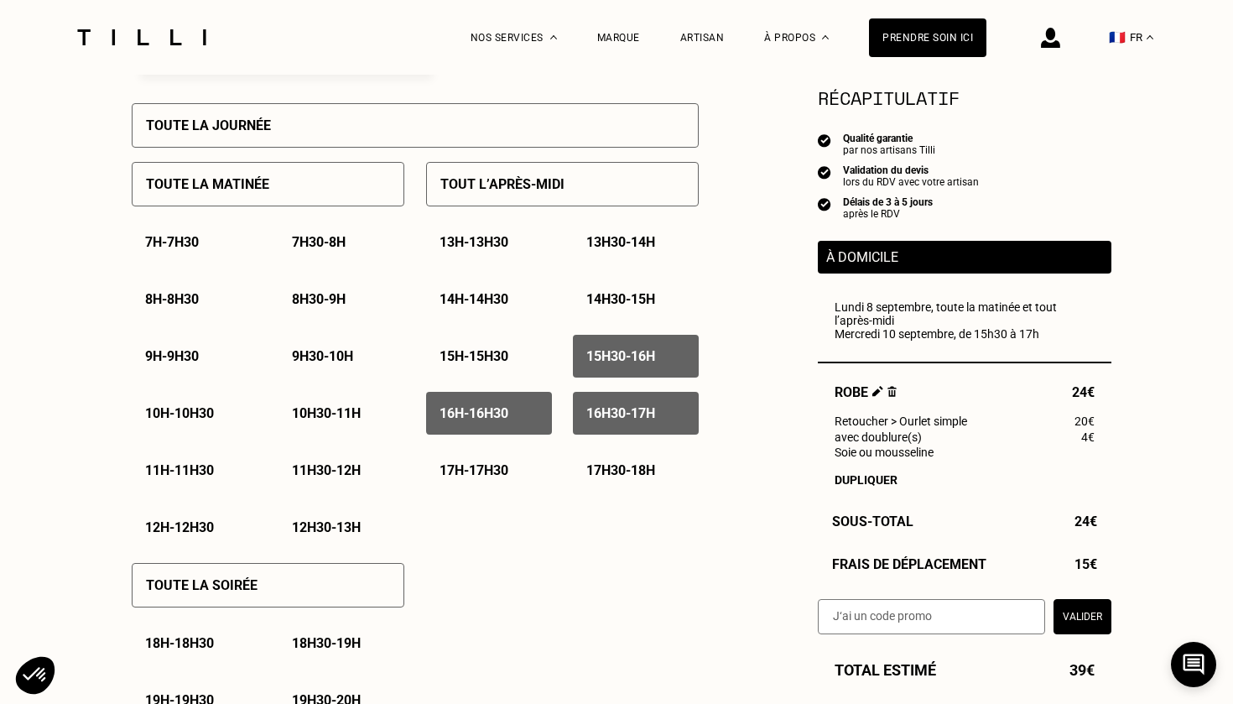
click at [486, 478] on div "17h - 17h30" at bounding box center [489, 470] width 126 height 43
click at [609, 470] on p "17h30 - 18h" at bounding box center [620, 470] width 69 height 16
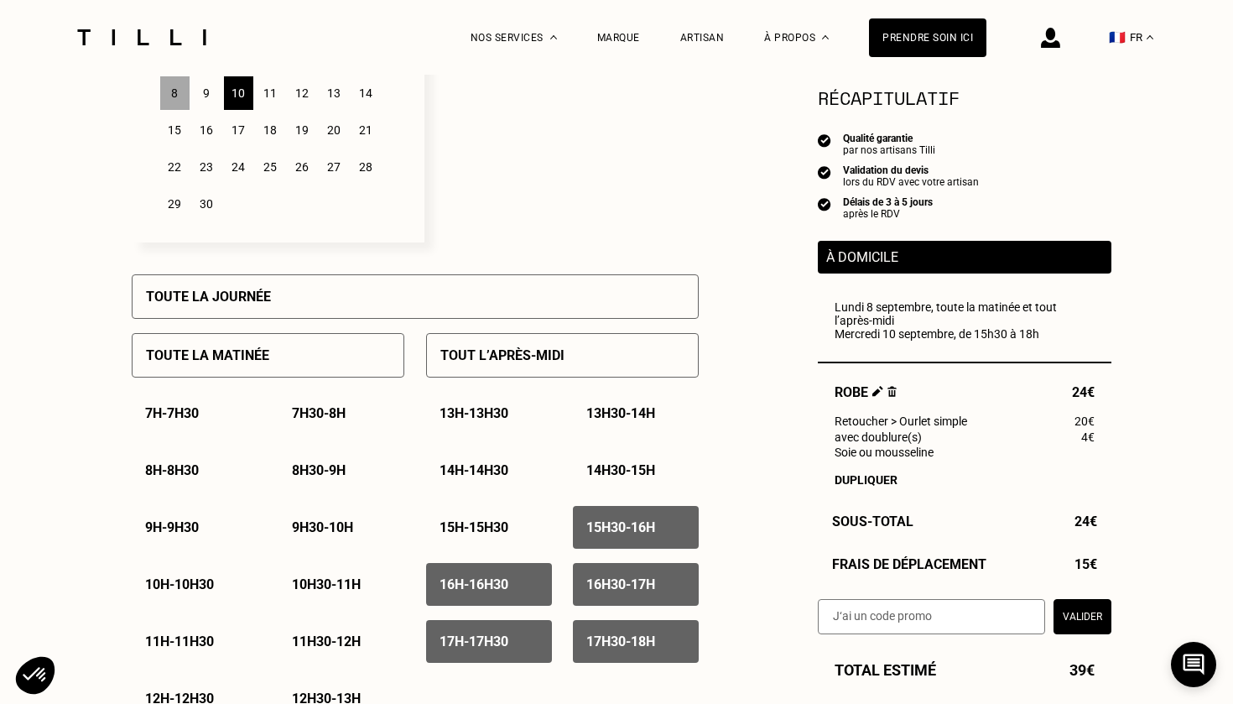
scroll to position [582, 0]
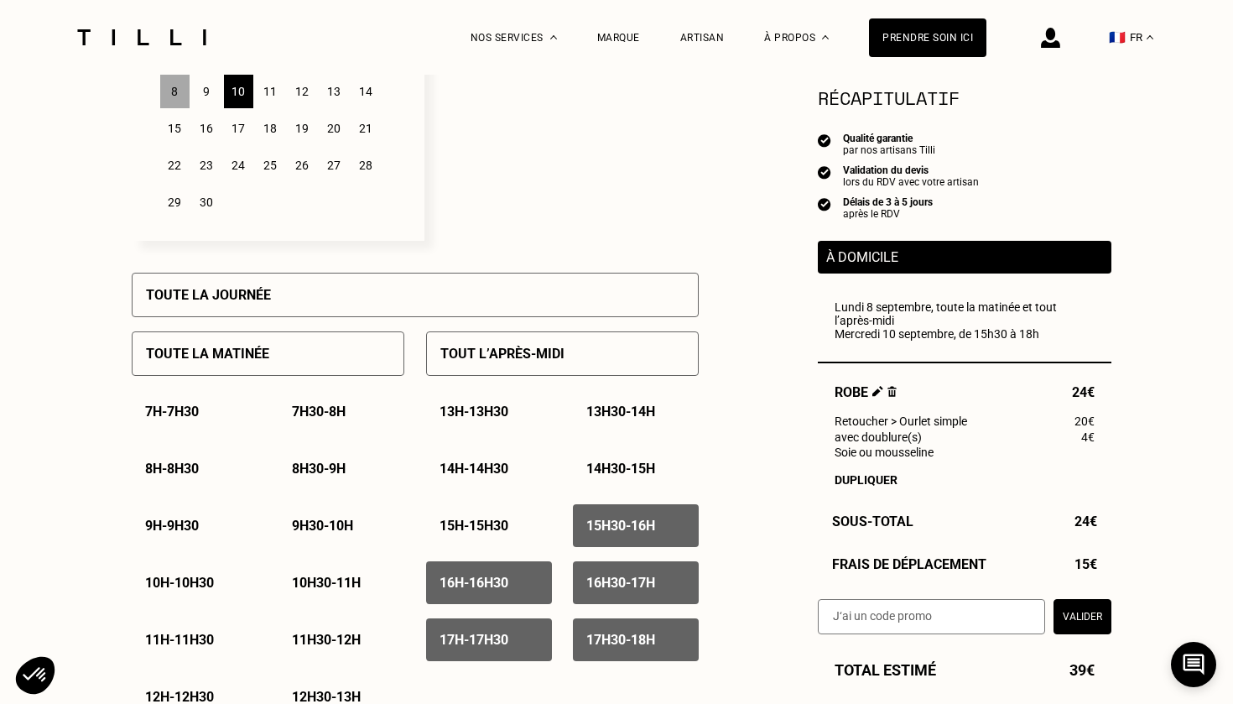
click at [618, 523] on p "15h30 - 16h" at bounding box center [620, 526] width 69 height 16
click at [617, 571] on div "16h30 - 17h" at bounding box center [636, 582] width 126 height 43
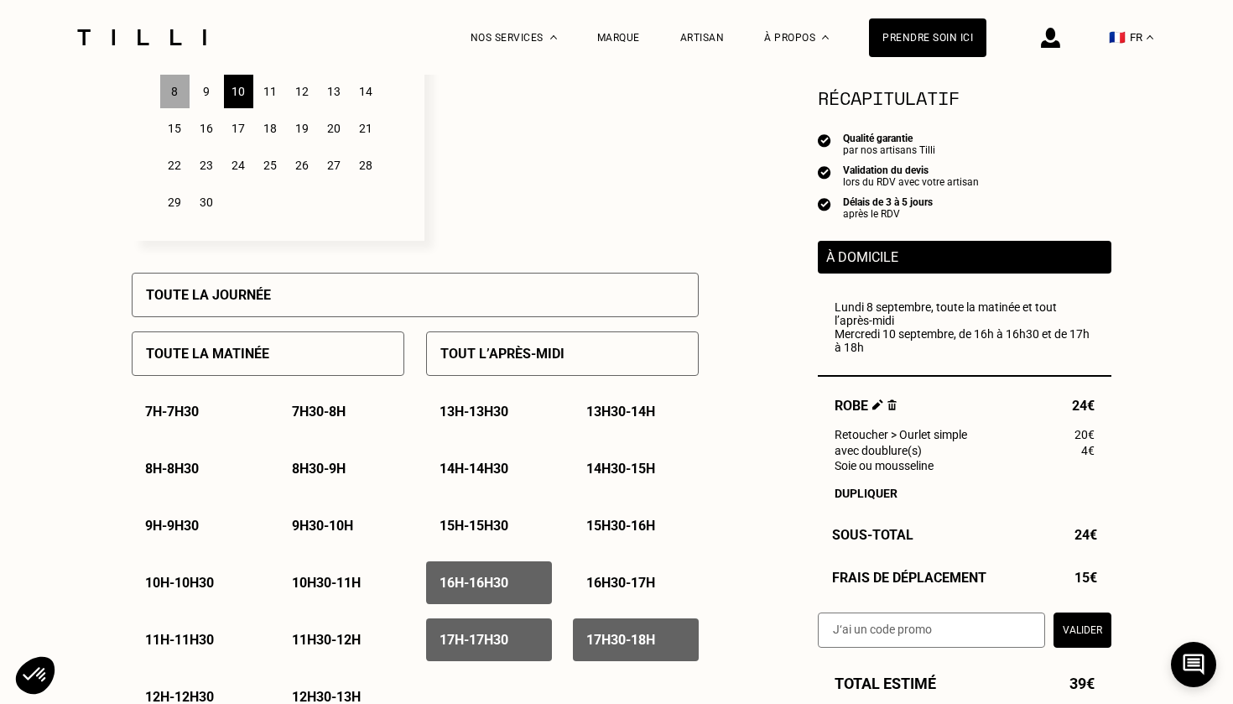
click at [616, 620] on div "17h30 - 18h" at bounding box center [636, 639] width 126 height 43
click at [517, 595] on div "16h - 16h30" at bounding box center [489, 582] width 126 height 43
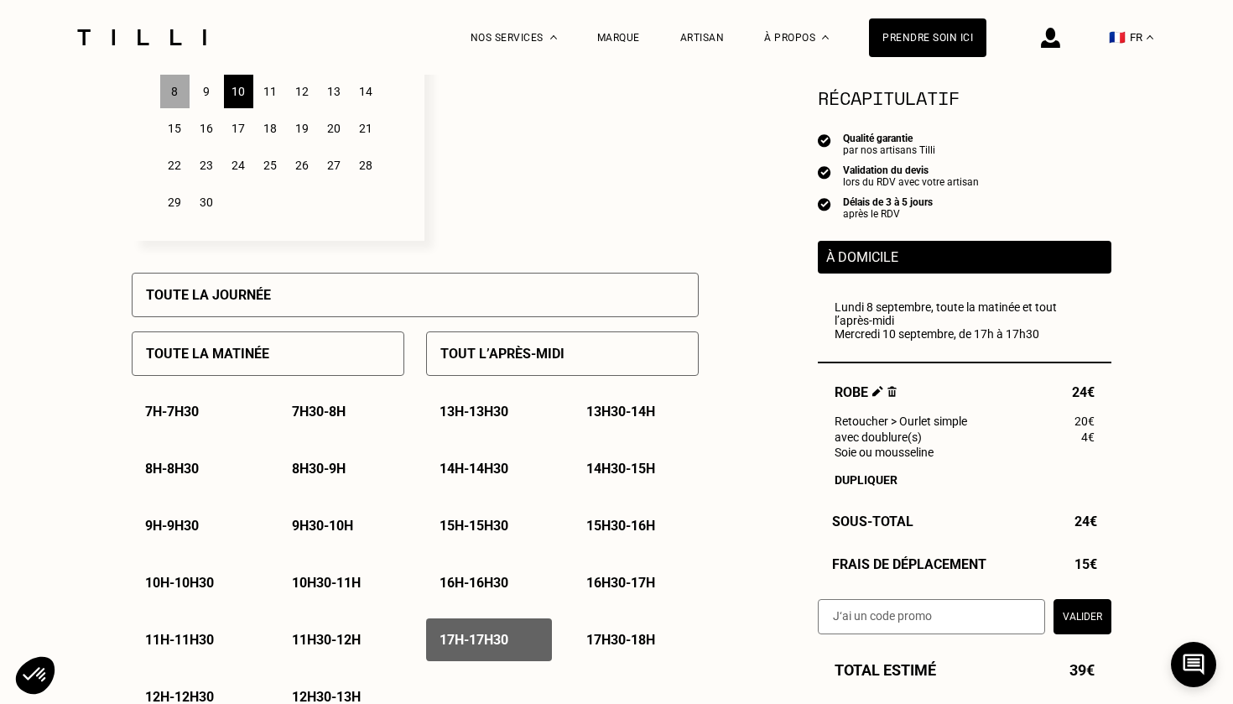
click at [513, 651] on div "17h - 17h30" at bounding box center [489, 639] width 126 height 43
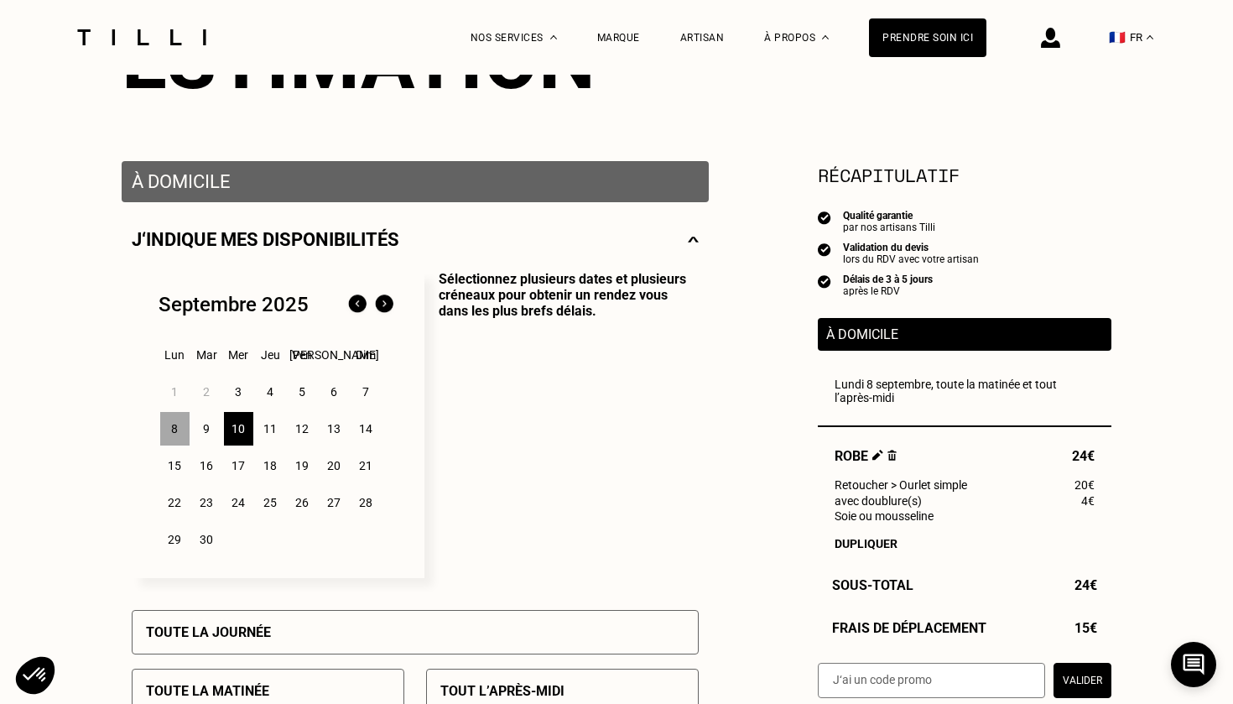
scroll to position [244, 0]
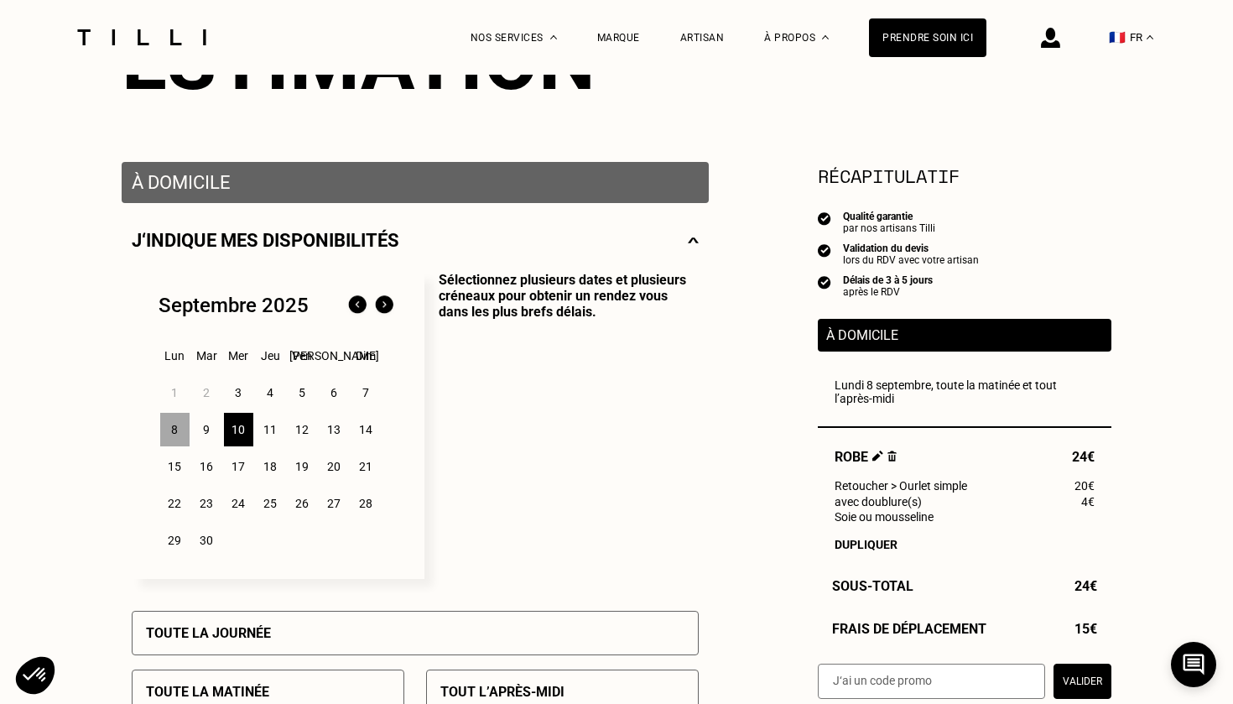
click at [307, 389] on div "5" at bounding box center [302, 393] width 29 height 34
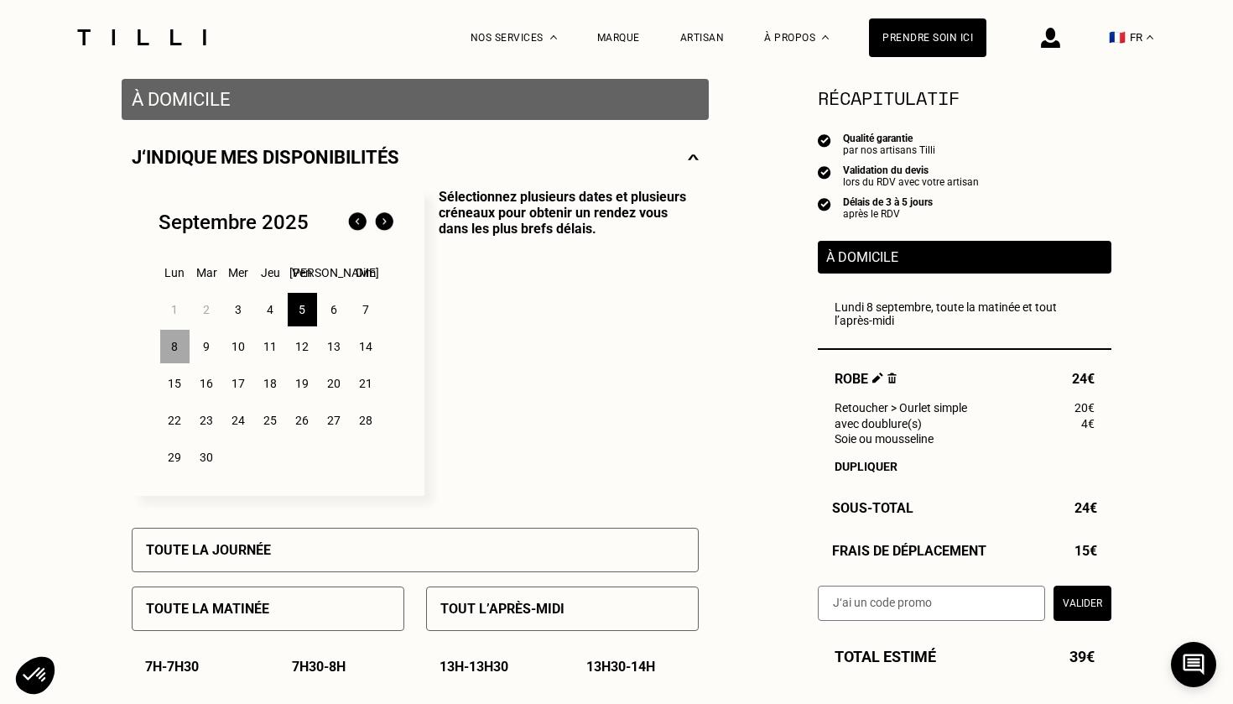
scroll to position [328, 0]
click at [362, 307] on div "7" at bounding box center [366, 309] width 29 height 34
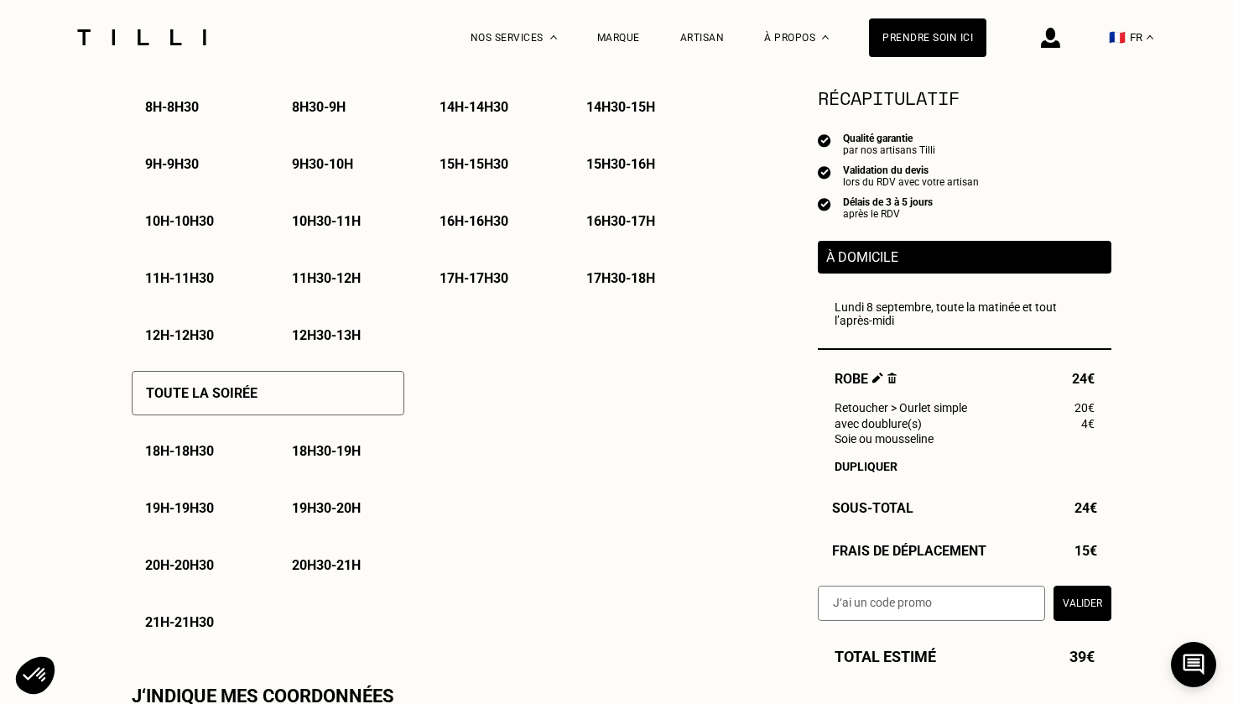
scroll to position [948, 0]
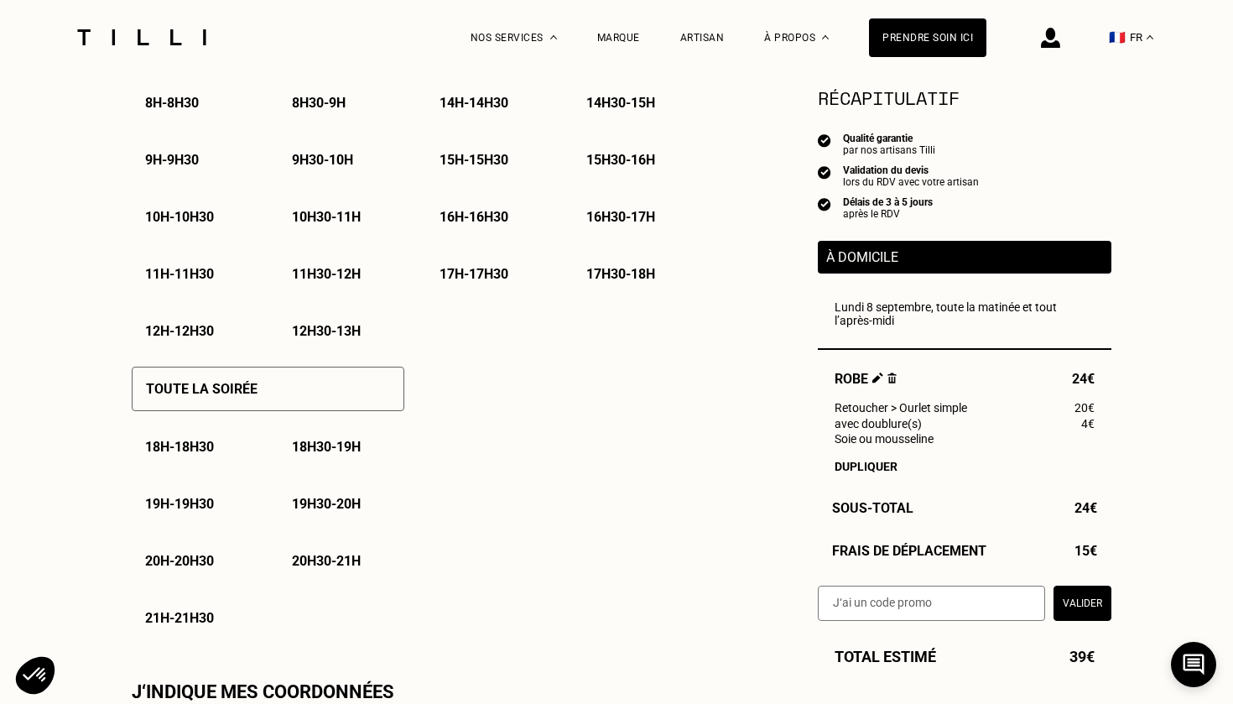
click at [358, 398] on div "Toute la soirée" at bounding box center [268, 389] width 273 height 44
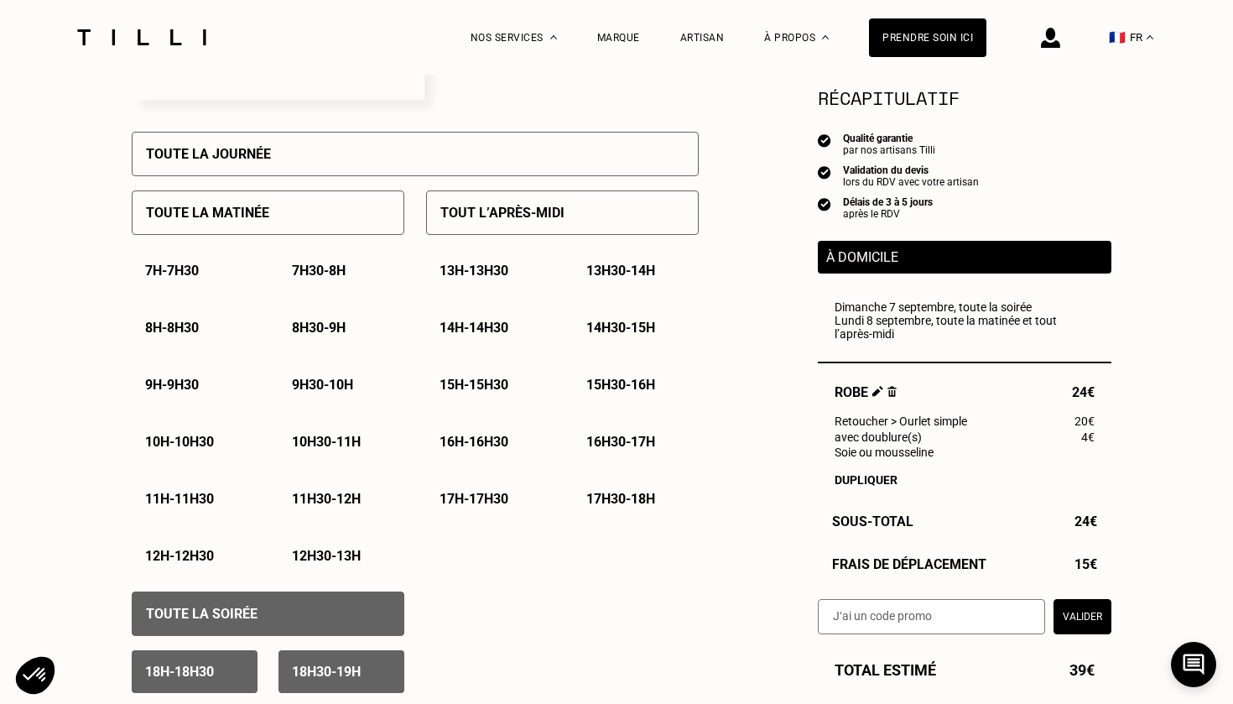
scroll to position [725, 0]
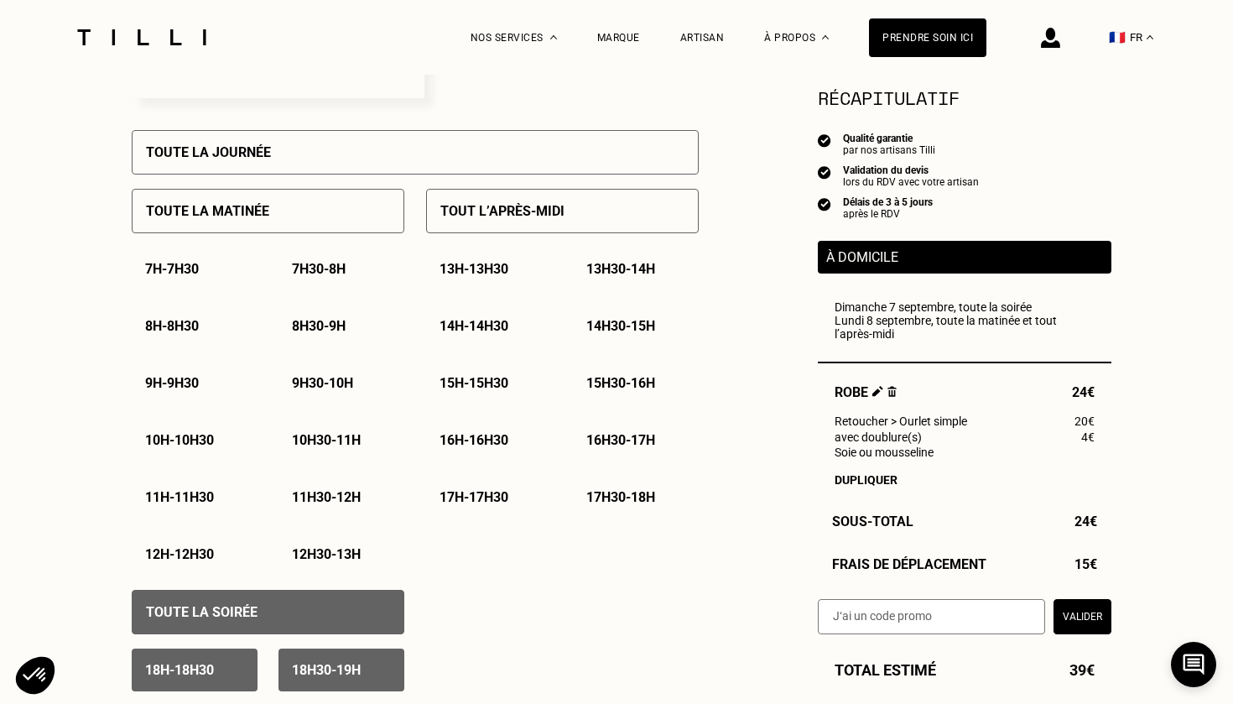
click at [503, 502] on p "17h - 17h30" at bounding box center [474, 497] width 69 height 16
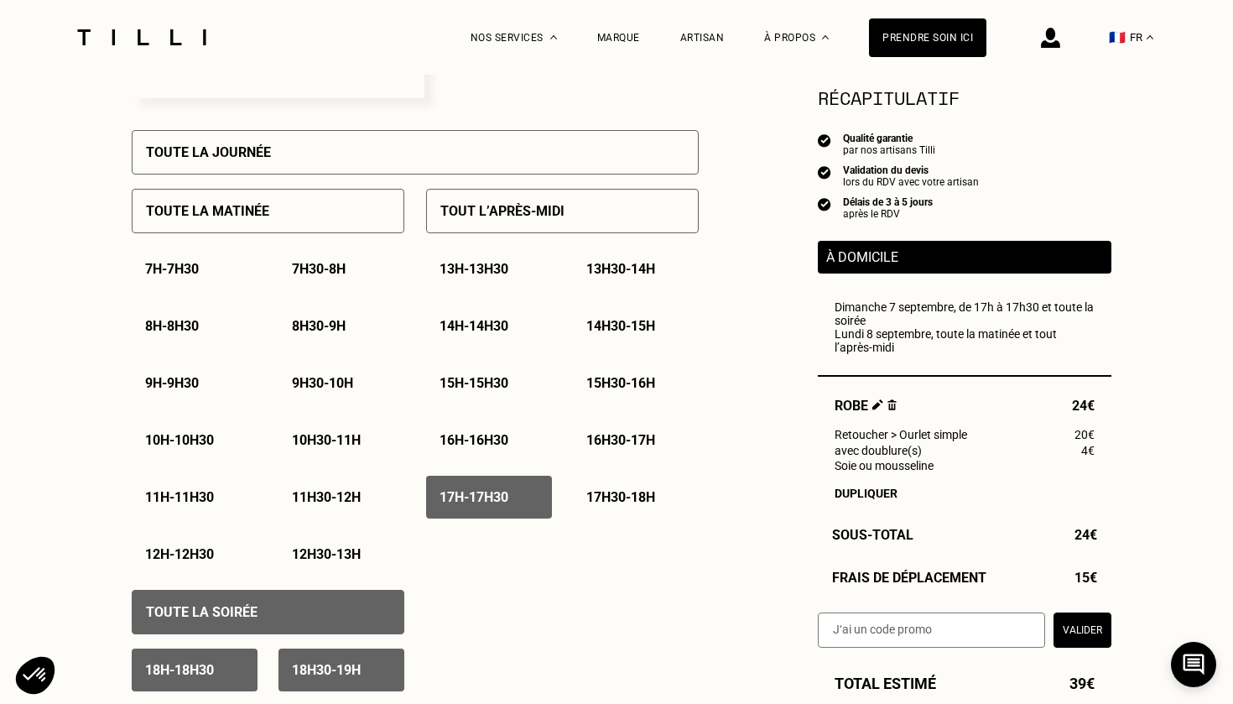
click at [612, 500] on p "17h30 - 18h" at bounding box center [620, 497] width 69 height 16
click at [615, 437] on p "16h30 - 17h" at bounding box center [620, 440] width 69 height 16
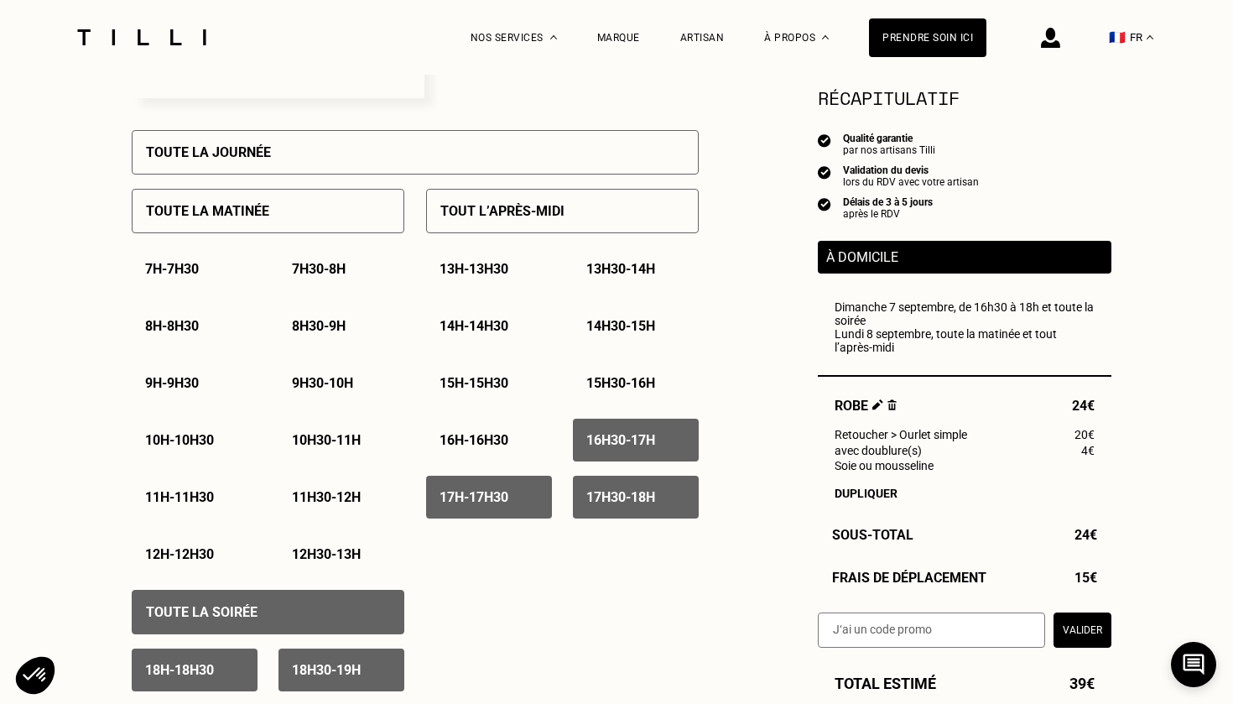
click at [615, 437] on p "16h30 - 17h" at bounding box center [620, 440] width 69 height 16
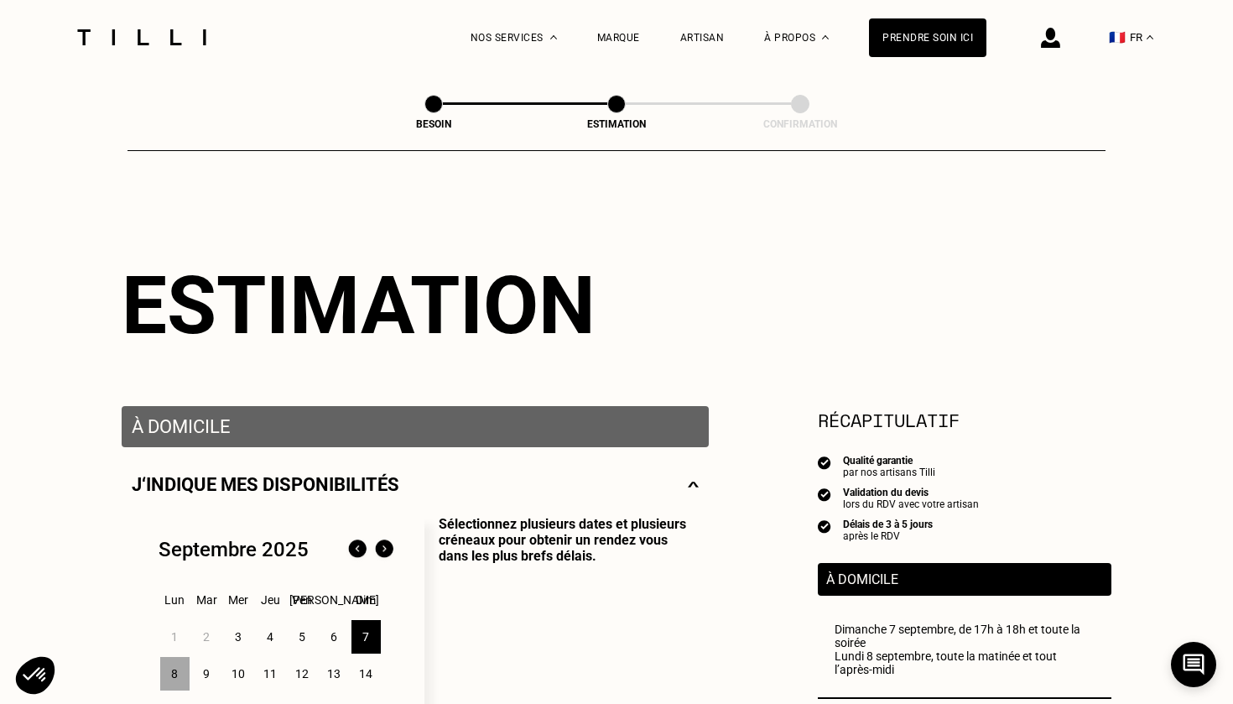
scroll to position [0, 0]
